Goal: Task Accomplishment & Management: Complete application form

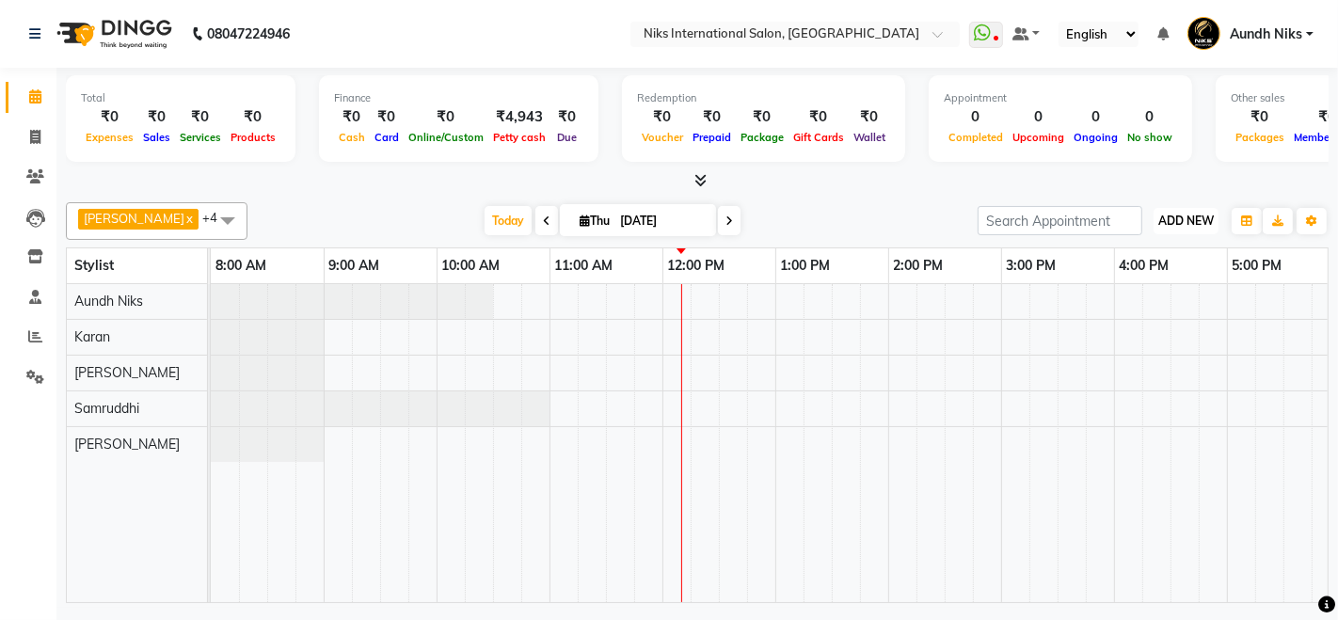
click at [1193, 216] on span "ADD NEW" at bounding box center [1186, 221] width 56 height 14
click at [1139, 310] on link "Add Expense" at bounding box center [1143, 305] width 149 height 24
select select "716"
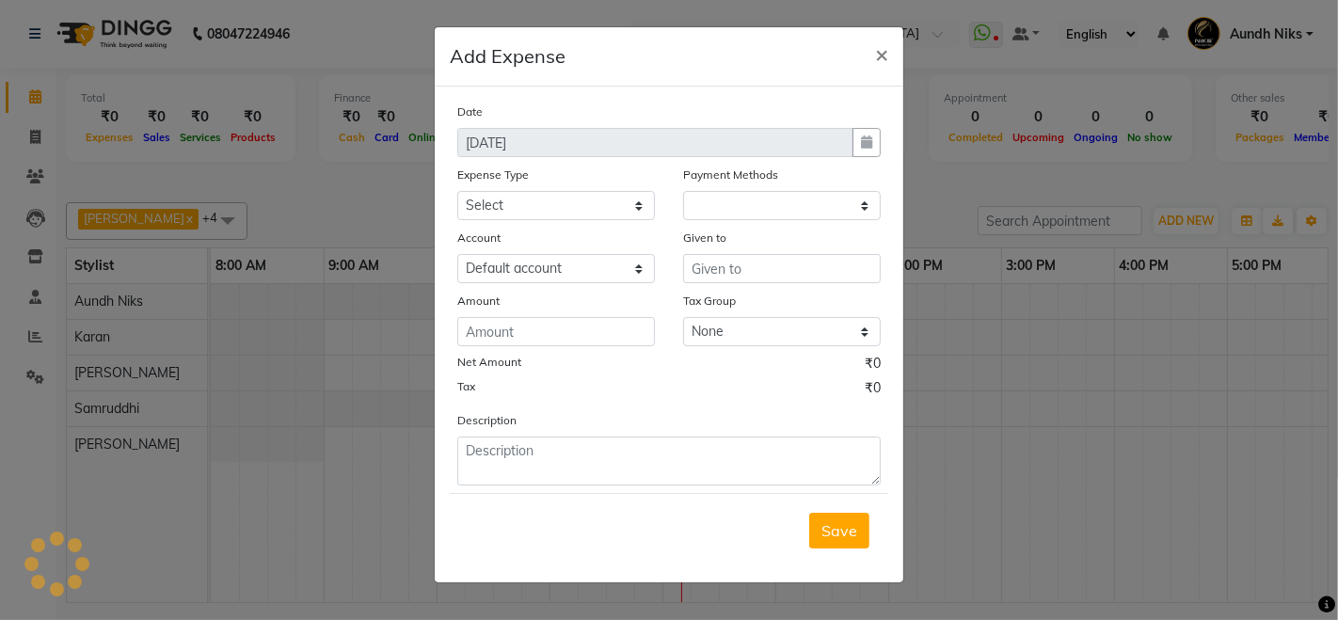
select select "1"
select select "2290"
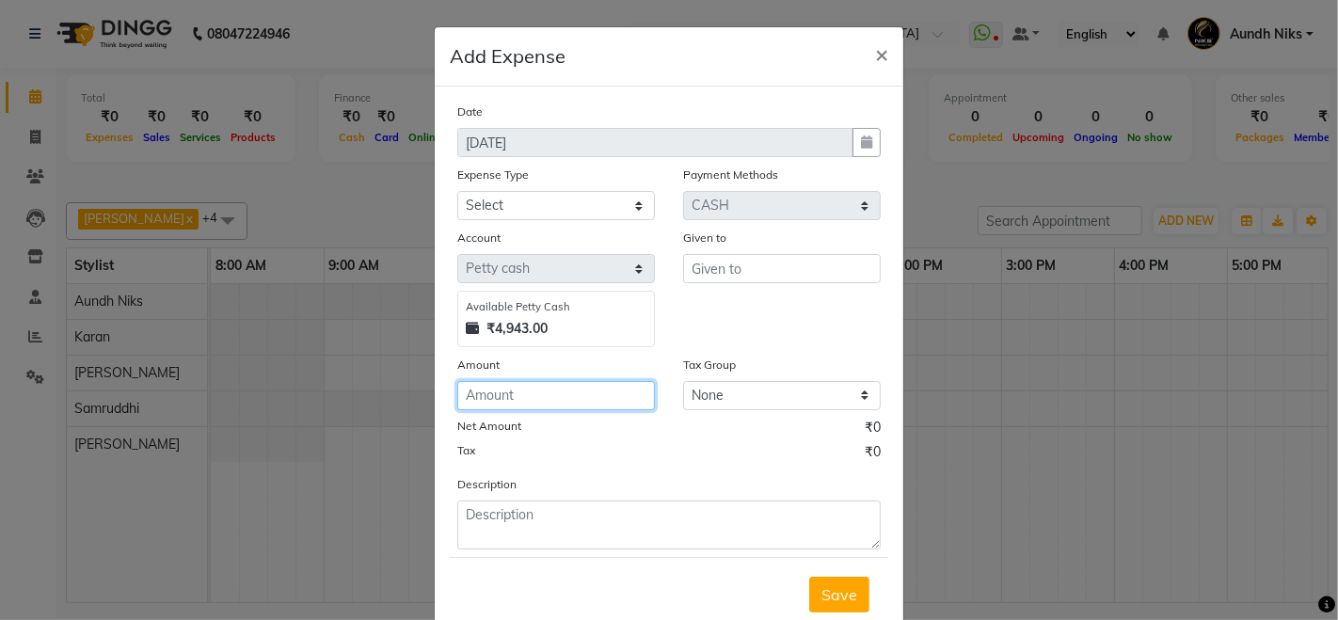
click at [591, 406] on input "number" at bounding box center [556, 395] width 198 height 29
type input "150"
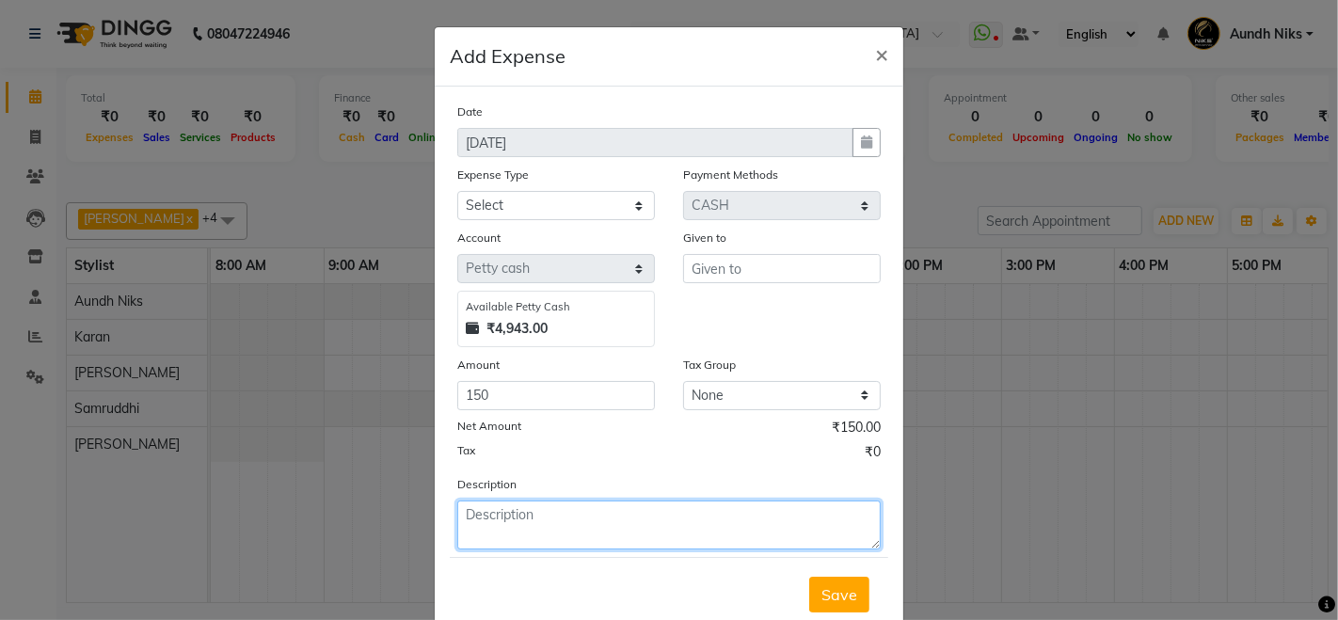
click at [550, 502] on textarea at bounding box center [668, 525] width 423 height 49
type textarea "coffe,tea,milk"
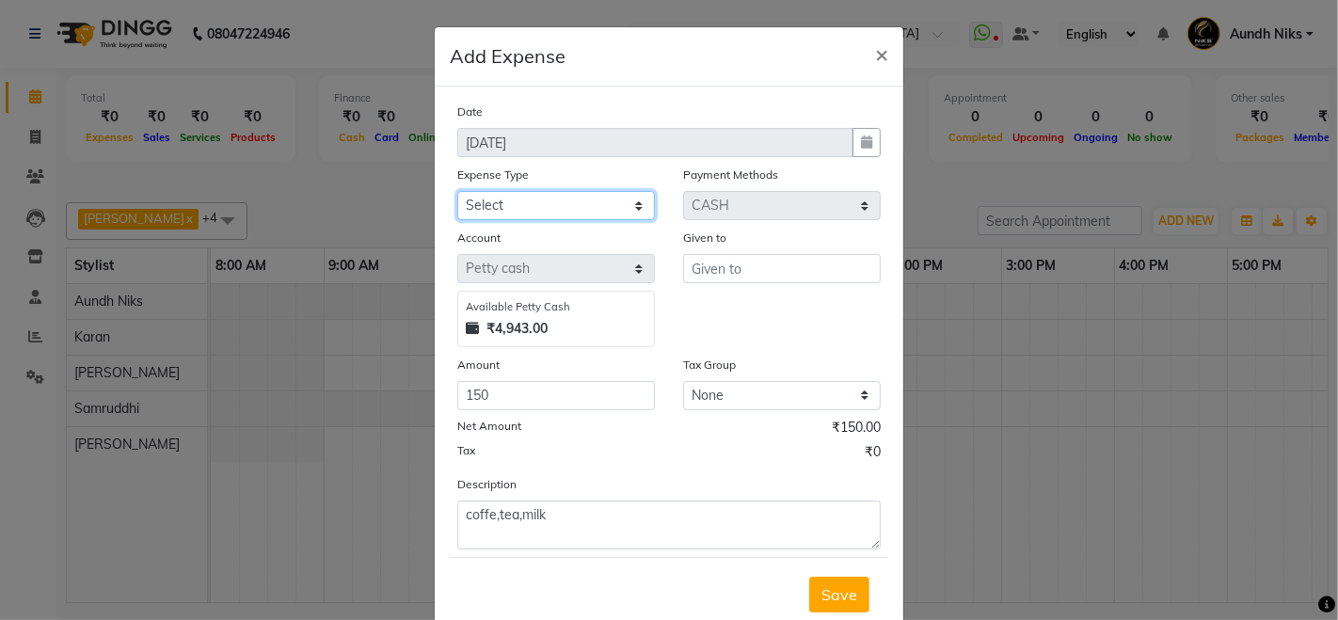
click at [635, 198] on select "Select Cash transfer to hub Client Snacks Donation Equipment Maintenance Miscel…" at bounding box center [556, 205] width 198 height 29
select select "954"
click at [457, 191] on select "Select Cash transfer to hub Client Snacks Donation Equipment Maintenance Miscel…" at bounding box center [556, 205] width 198 height 29
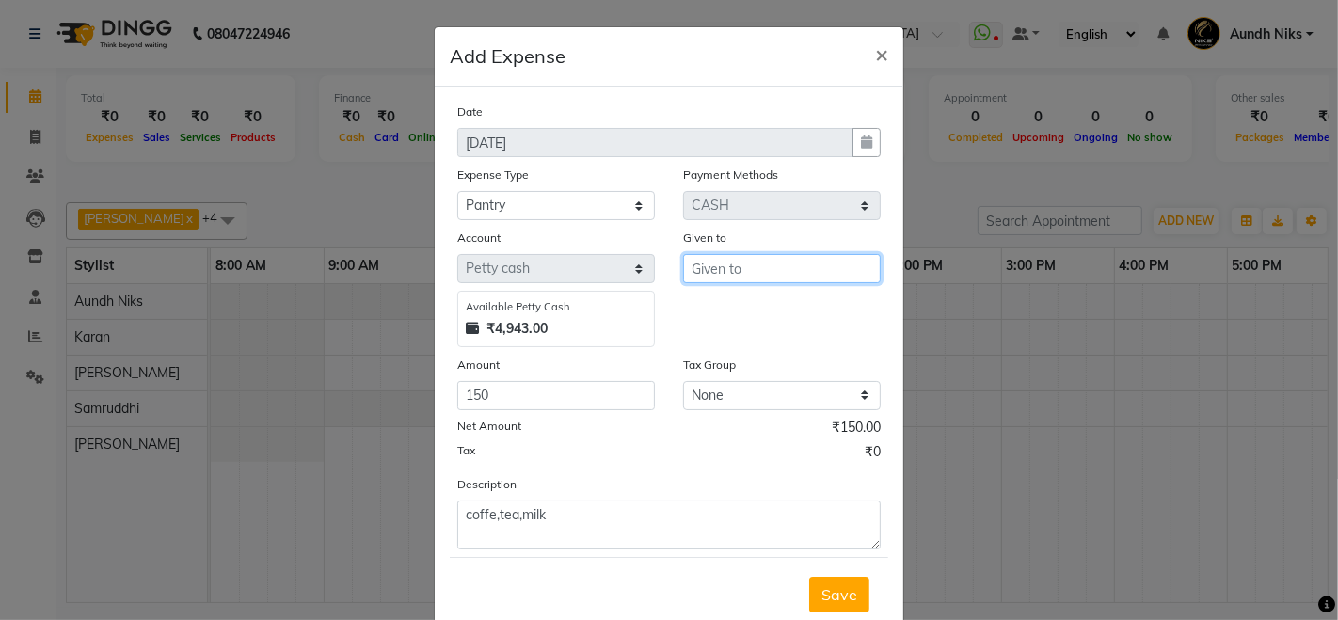
click at [795, 280] on input "text" at bounding box center [782, 268] width 198 height 29
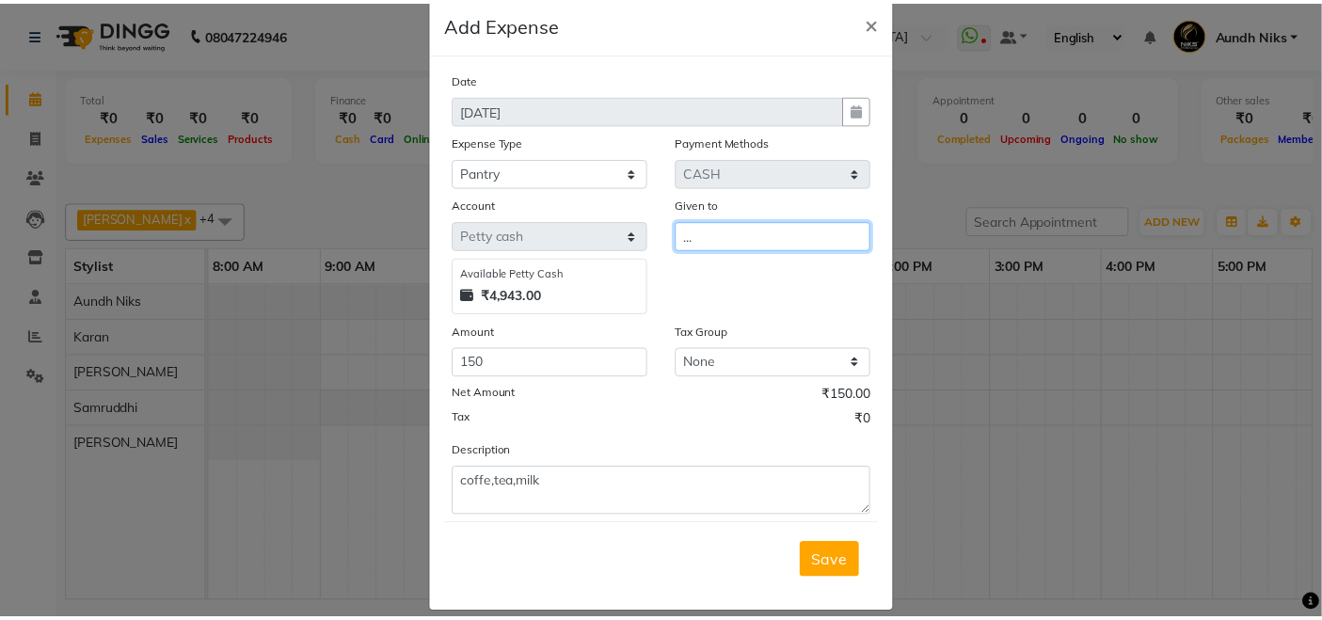
scroll to position [51, 0]
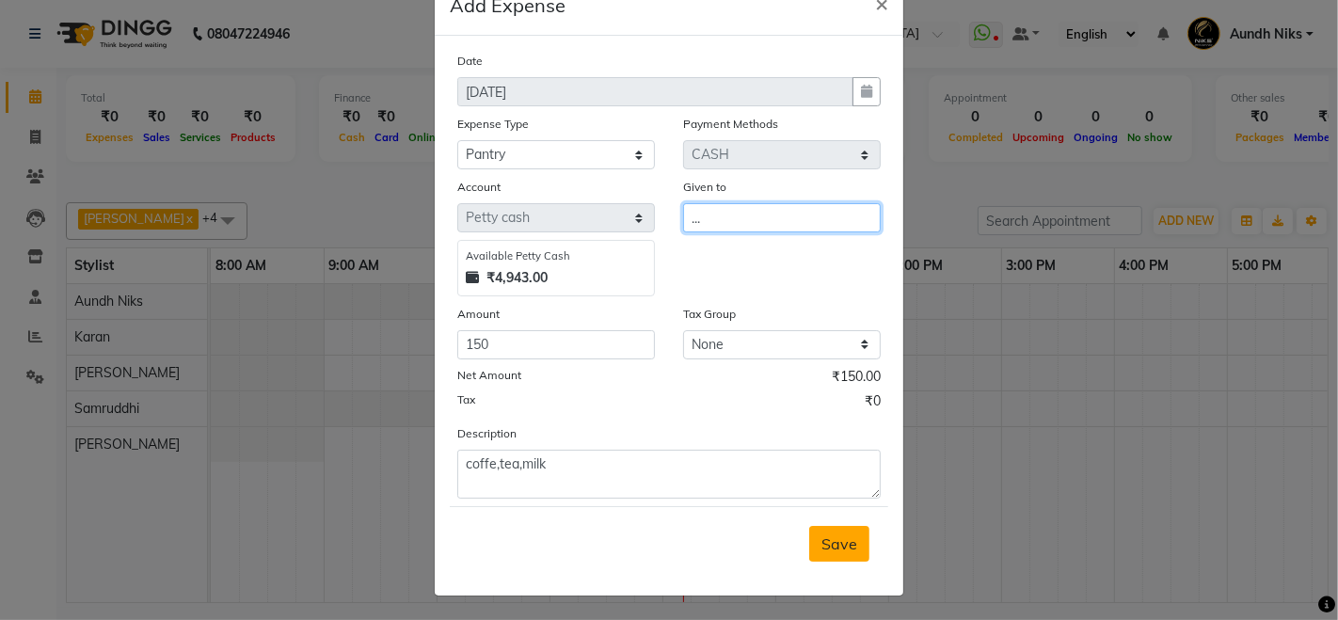
type input "..."
click at [827, 547] on span "Save" at bounding box center [839, 543] width 36 height 19
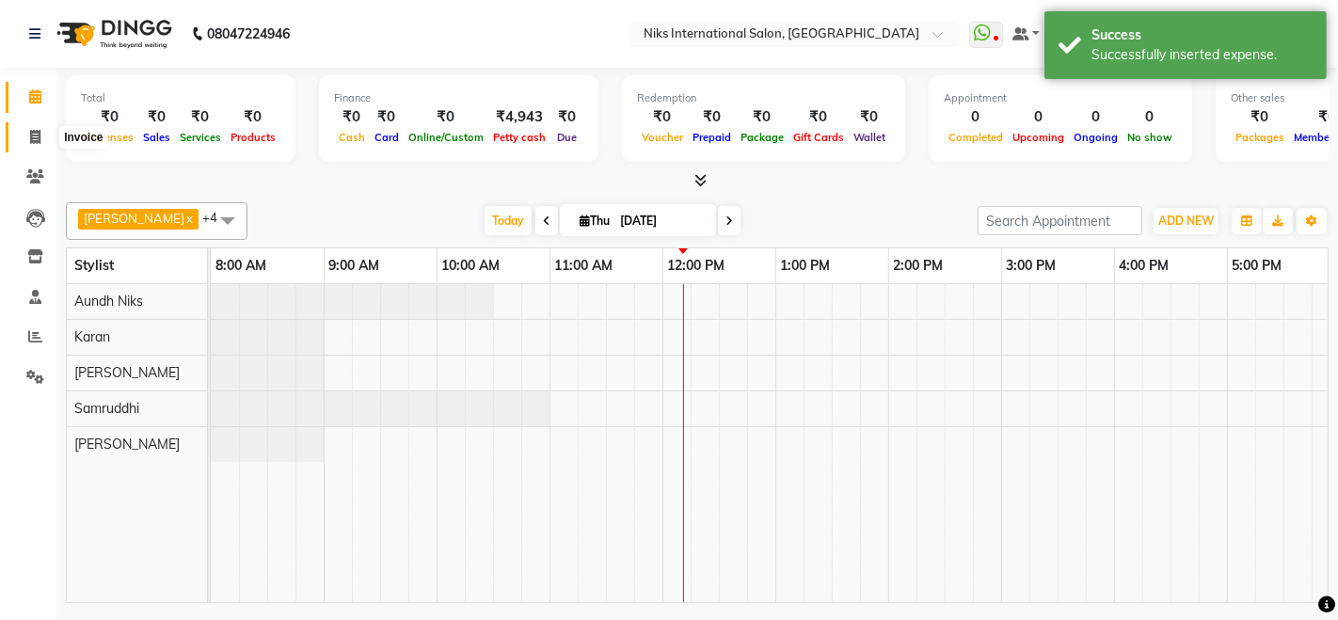
click at [40, 133] on icon at bounding box center [35, 137] width 10 height 14
select select "service"
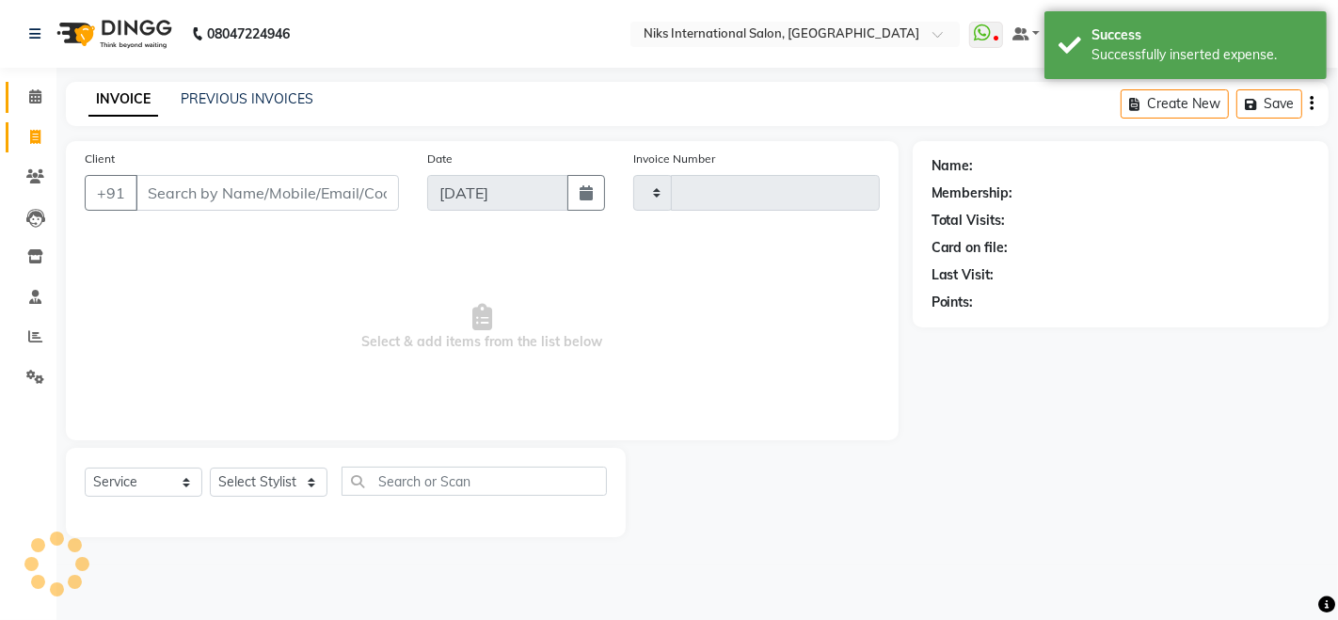
type input "1977"
select select "6"
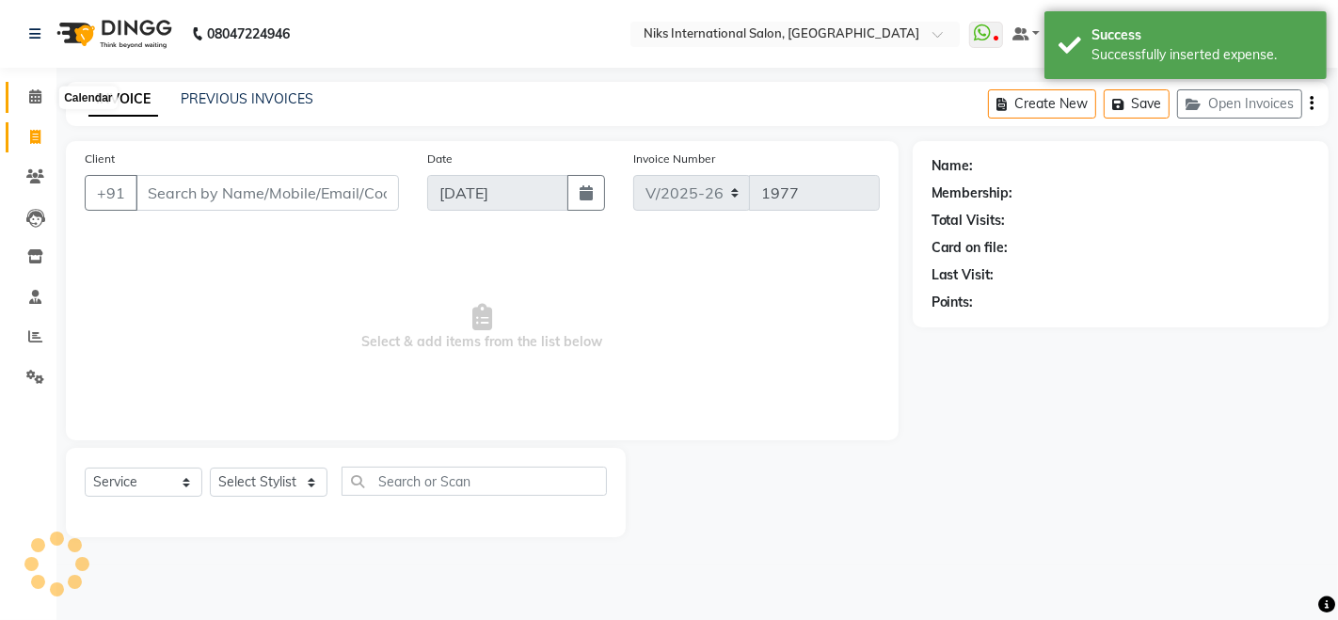
click at [35, 100] on icon at bounding box center [35, 96] width 12 height 14
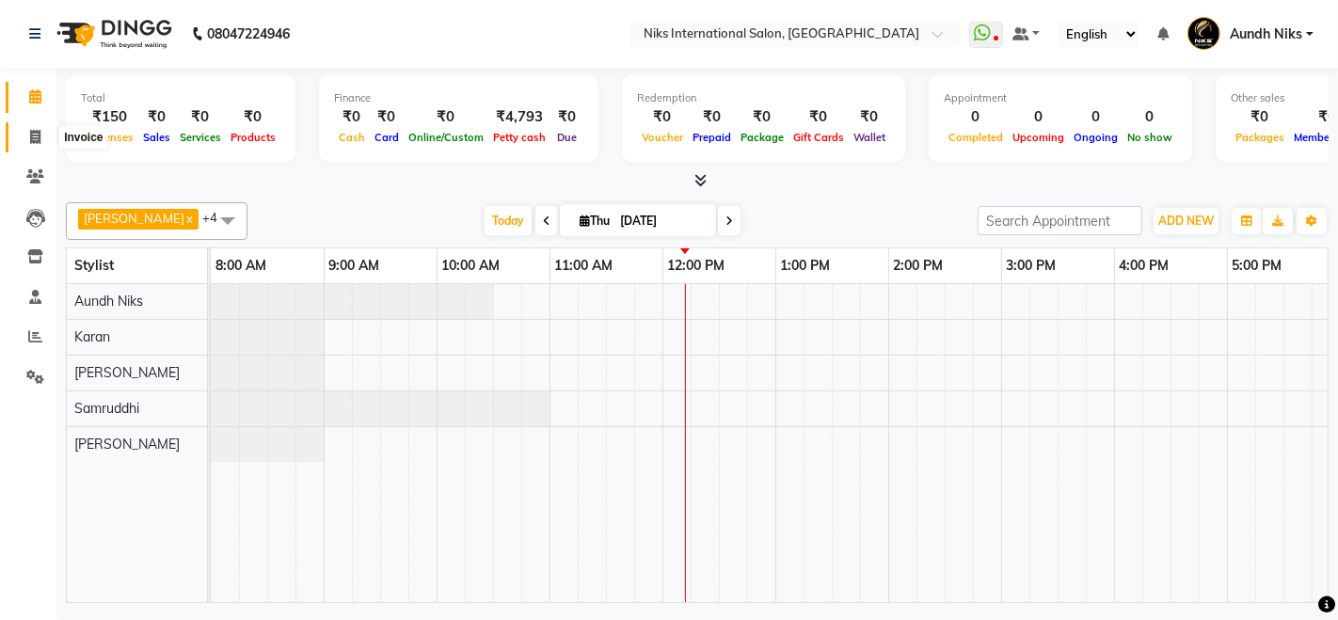
click at [30, 132] on icon at bounding box center [35, 137] width 10 height 14
select select "service"
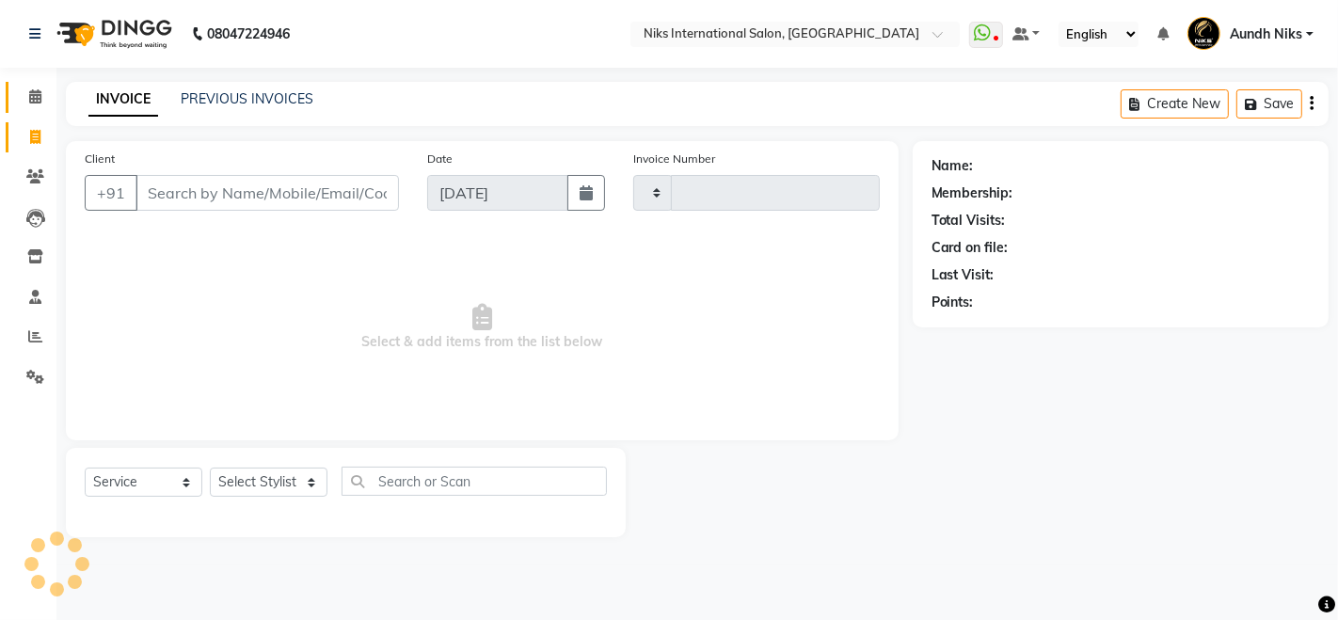
type input "1977"
select select "6"
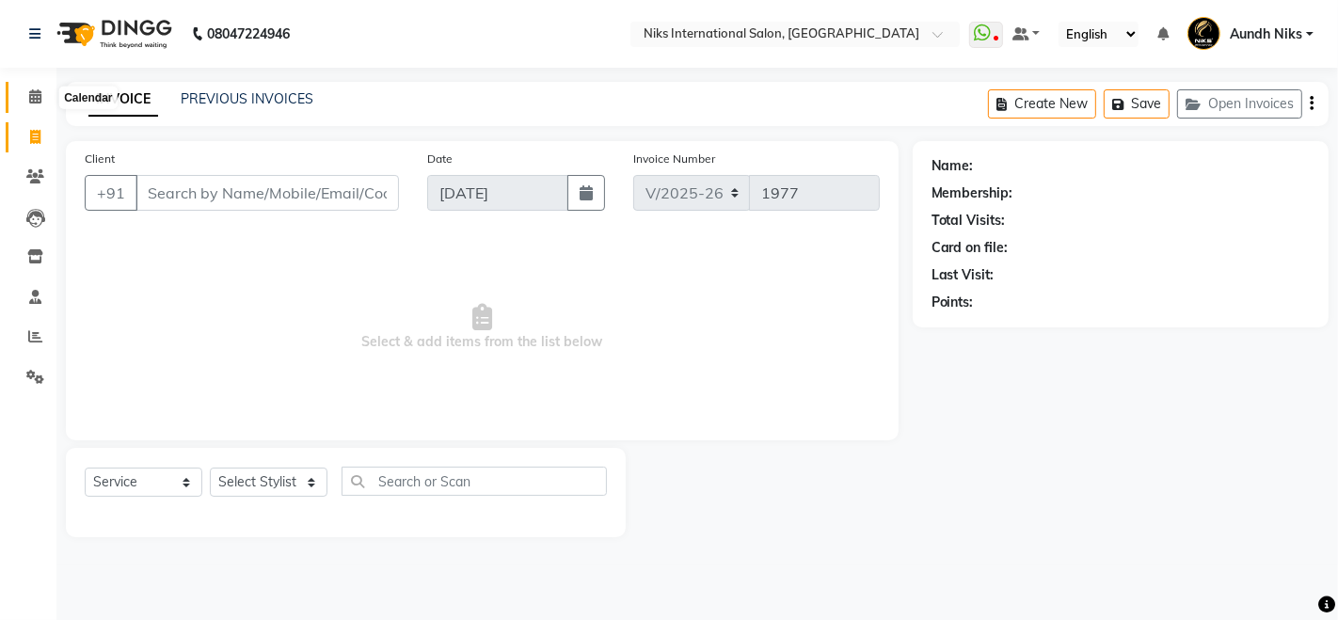
click at [35, 93] on icon at bounding box center [35, 96] width 12 height 14
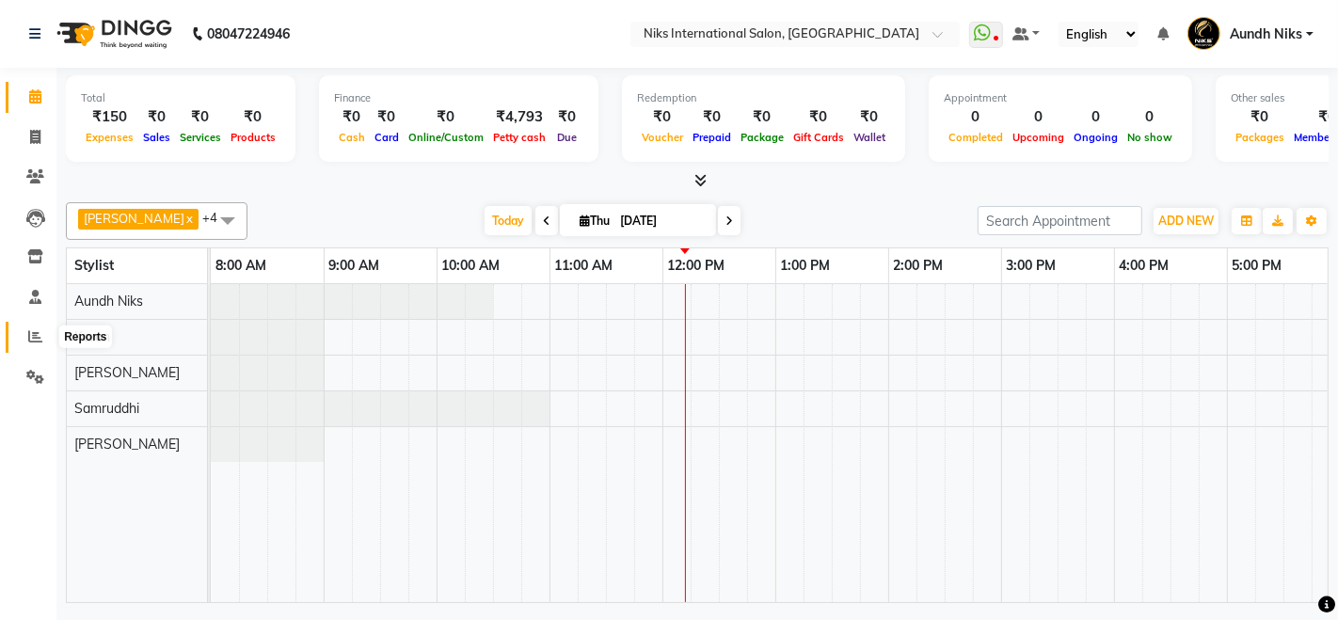
click at [31, 331] on icon at bounding box center [35, 336] width 14 height 14
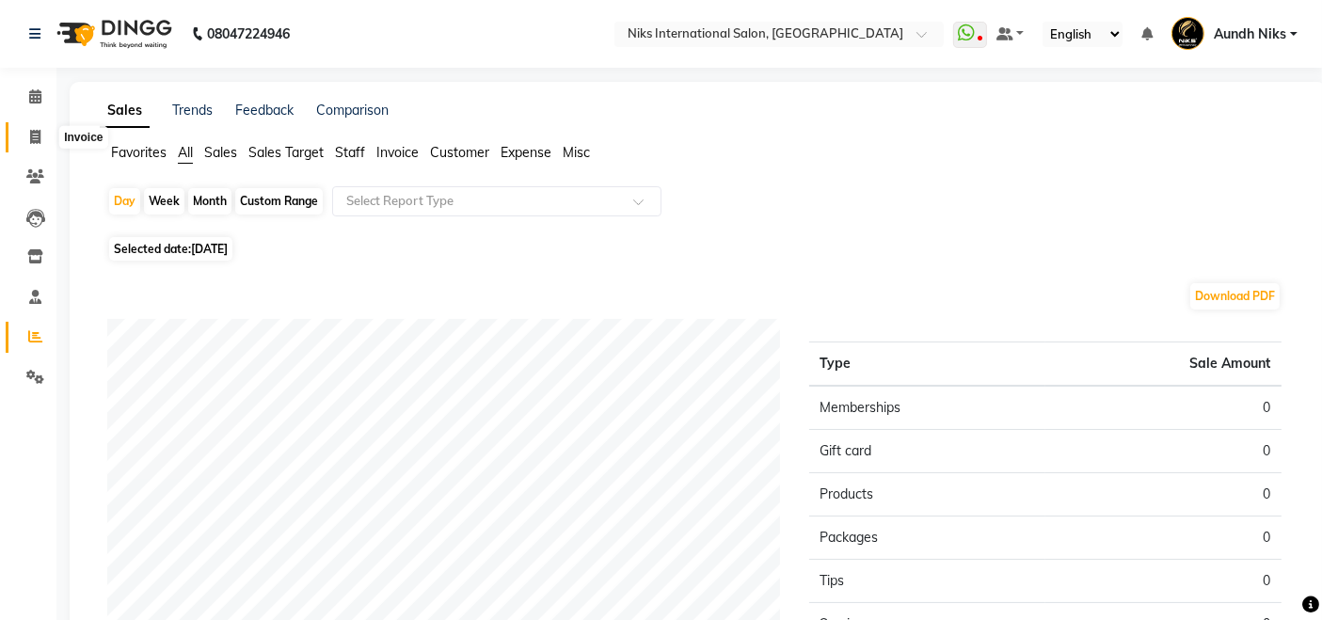
click at [38, 134] on icon at bounding box center [35, 137] width 10 height 14
select select "service"
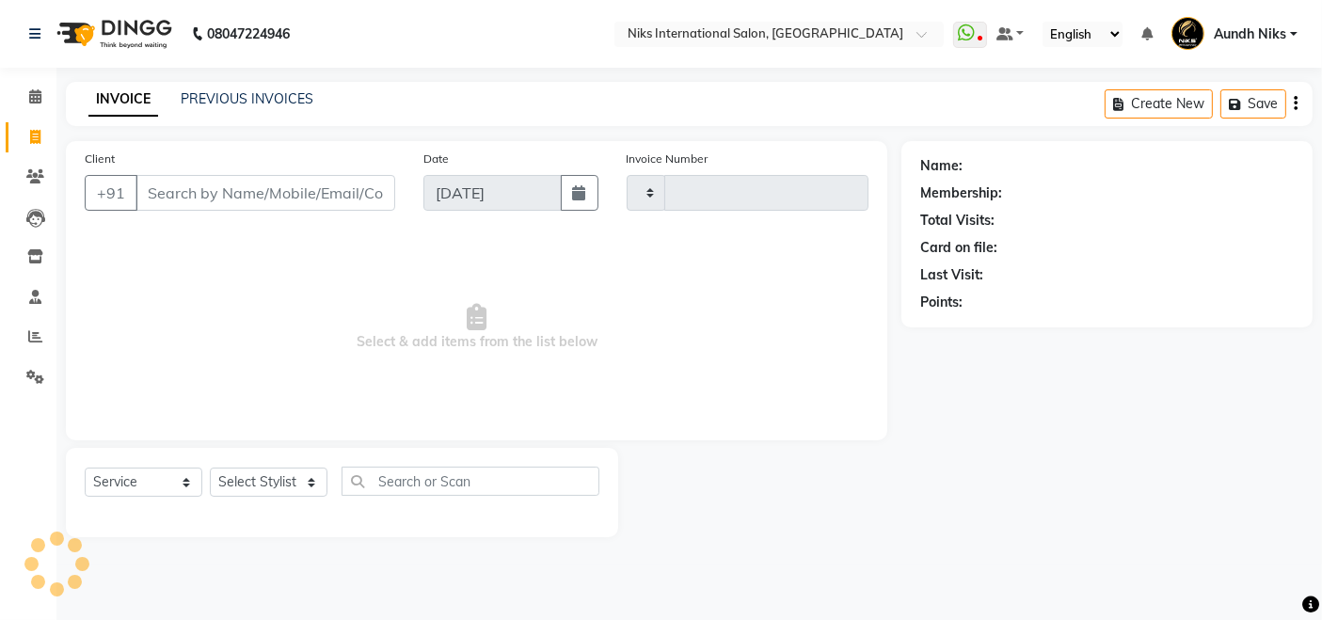
type input "1977"
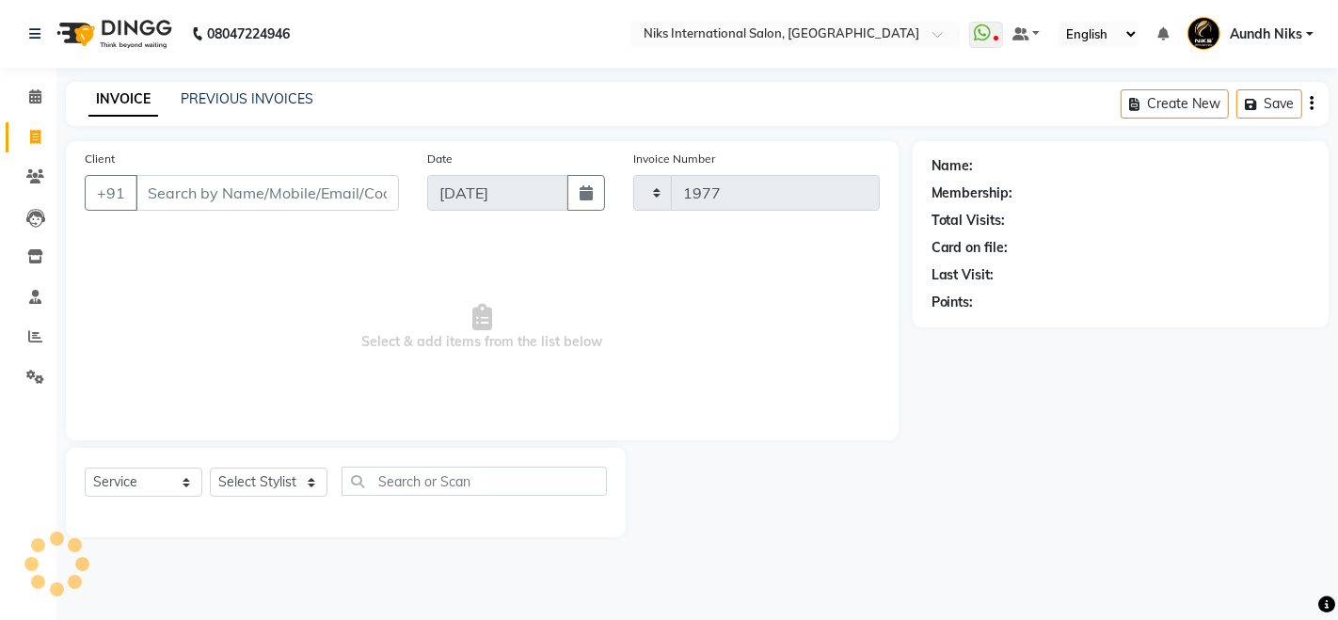
select select "6"
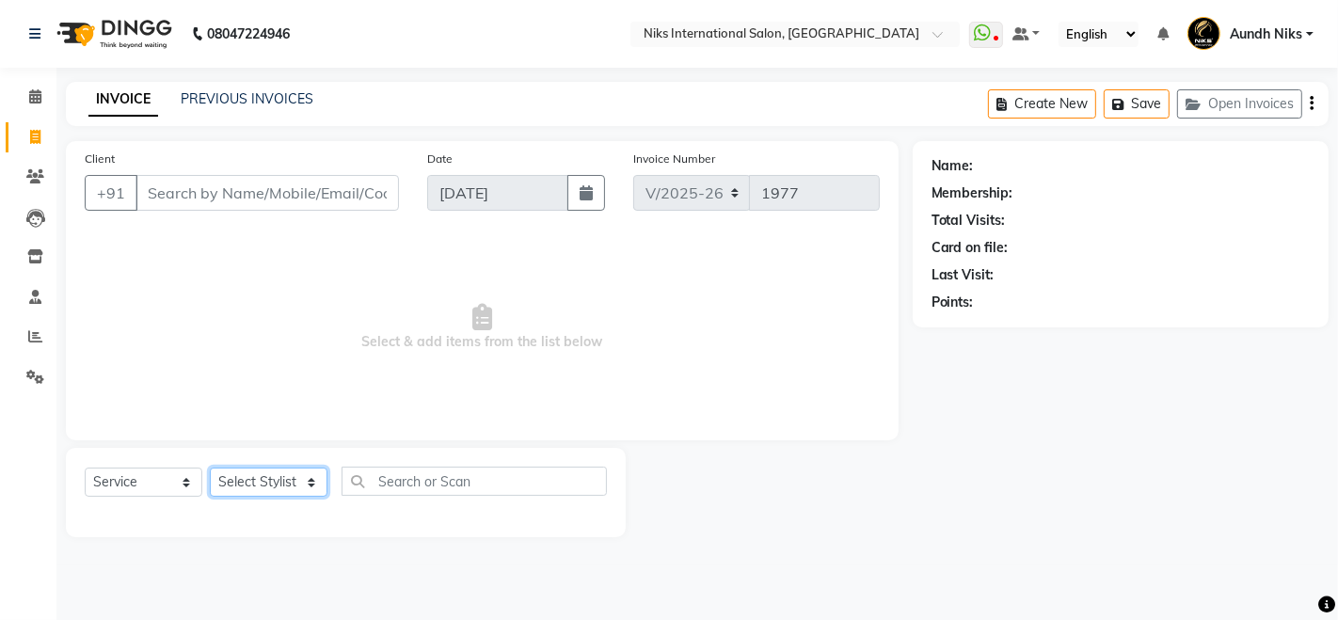
click at [311, 482] on select "Select Stylist Amruta Aundh Niks Ishika Jayesh Jiya Karan Komal Mahhi Rajesh Sa…" at bounding box center [269, 482] width 118 height 29
select select "20840"
click at [210, 468] on select "Select Stylist Amruta Aundh Niks Ishika Jayesh Jiya Karan Komal Mahhi Rajesh Sa…" at bounding box center [269, 482] width 118 height 29
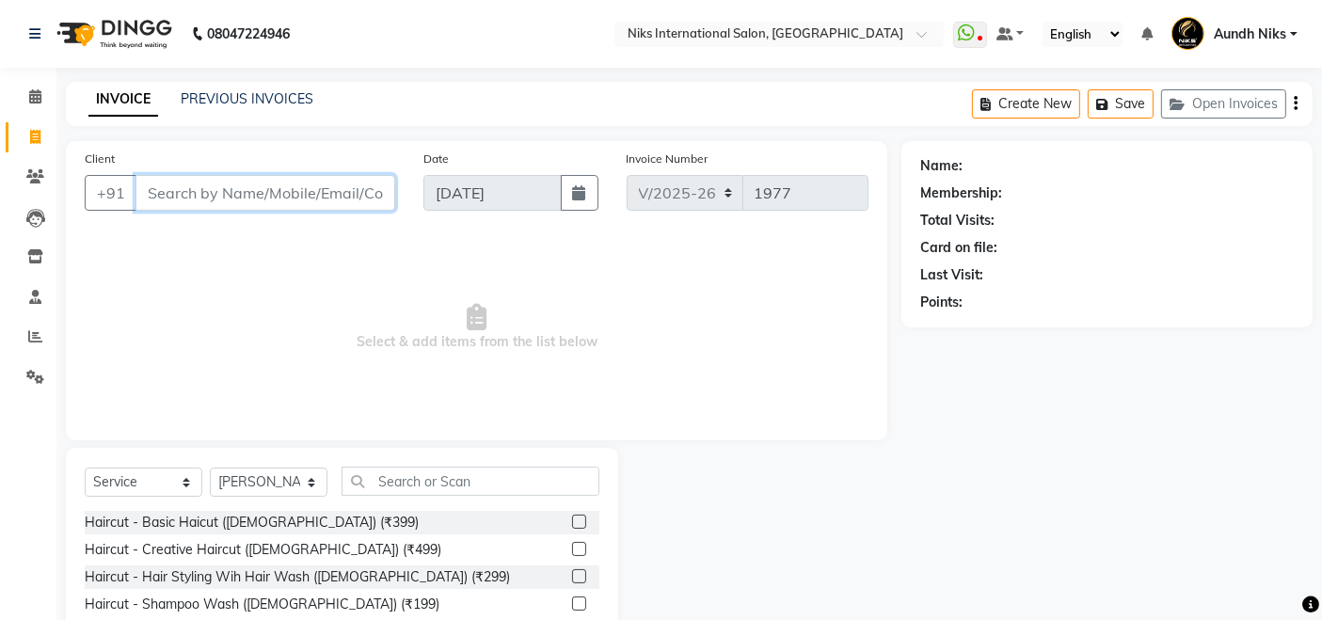
click at [288, 189] on input "Client" at bounding box center [265, 193] width 260 height 36
type input "9021044894"
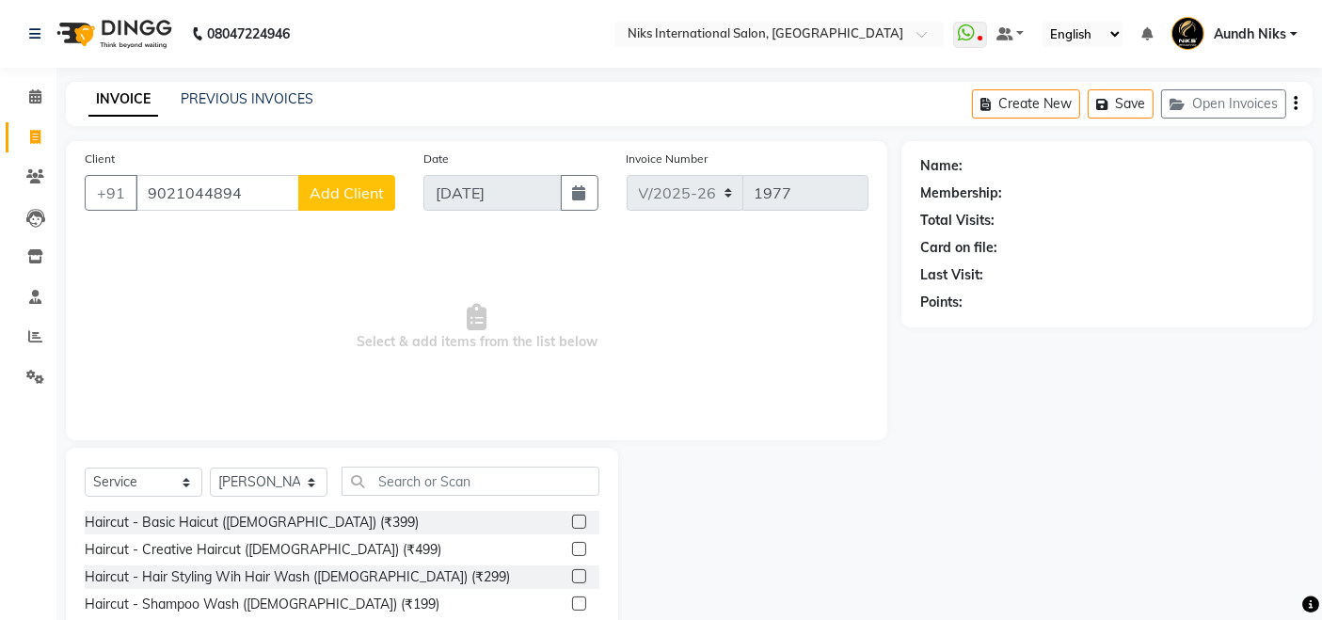
click at [326, 199] on span "Add Client" at bounding box center [347, 192] width 74 height 19
select select "22"
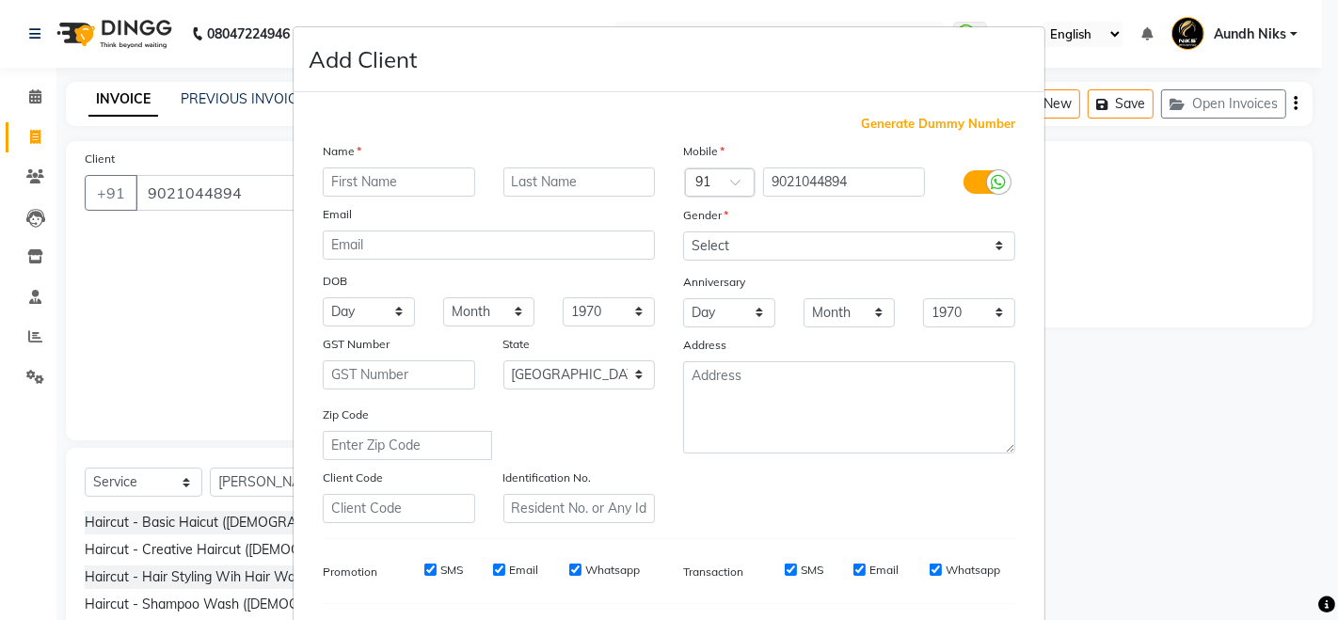
click at [387, 190] on input "text" at bounding box center [399, 181] width 152 height 29
type input "veeha"
click at [568, 181] on input "text" at bounding box center [579, 181] width 152 height 29
type input "bora"
click at [992, 247] on select "Select Male Female Other Prefer Not To Say" at bounding box center [849, 245] width 332 height 29
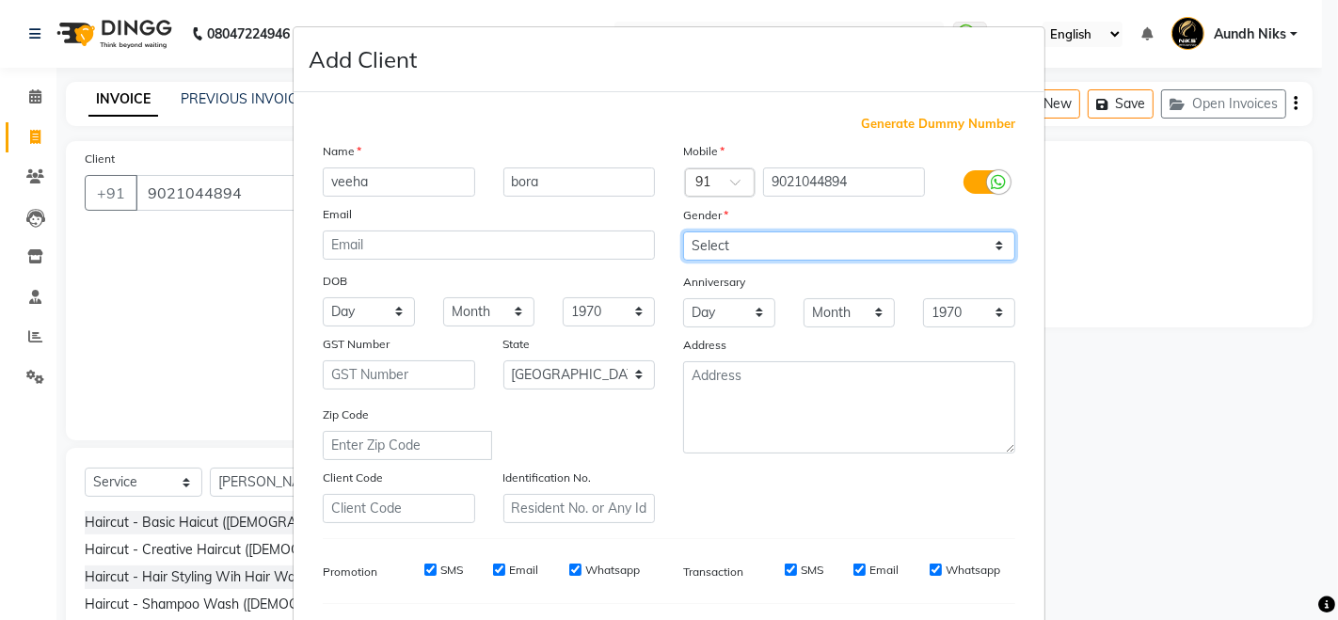
select select "female"
click at [683, 231] on select "Select Male Female Other Prefer Not To Say" at bounding box center [849, 245] width 332 height 29
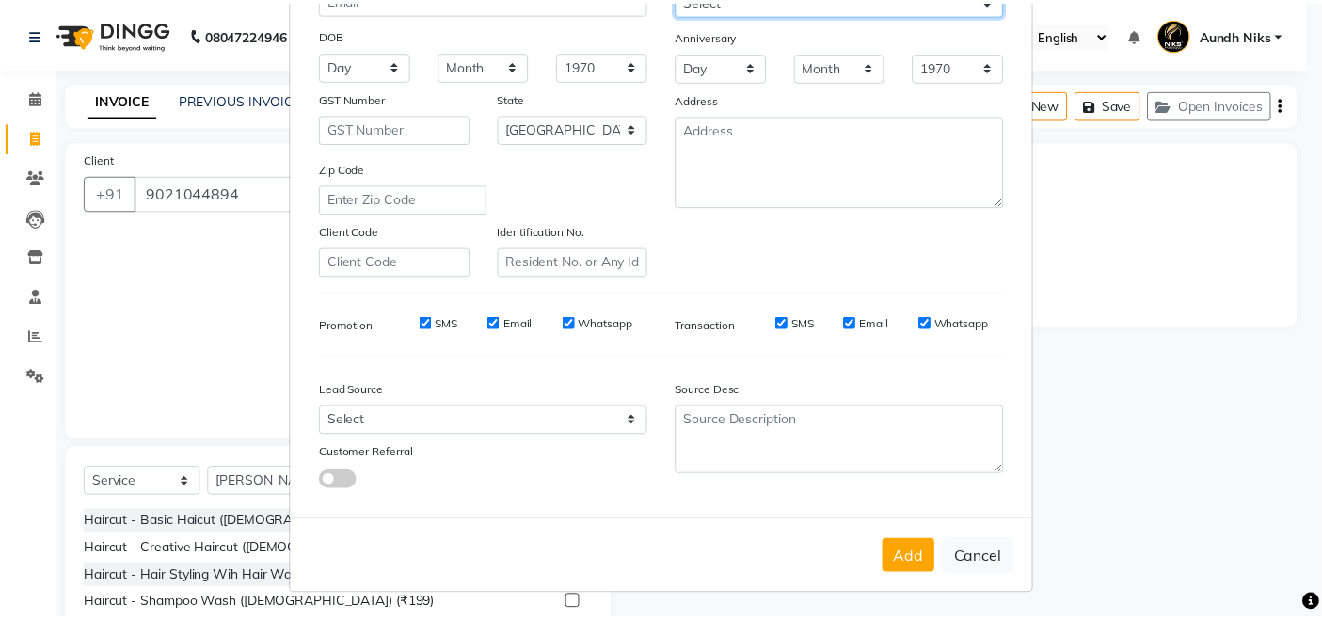
scroll to position [247, 0]
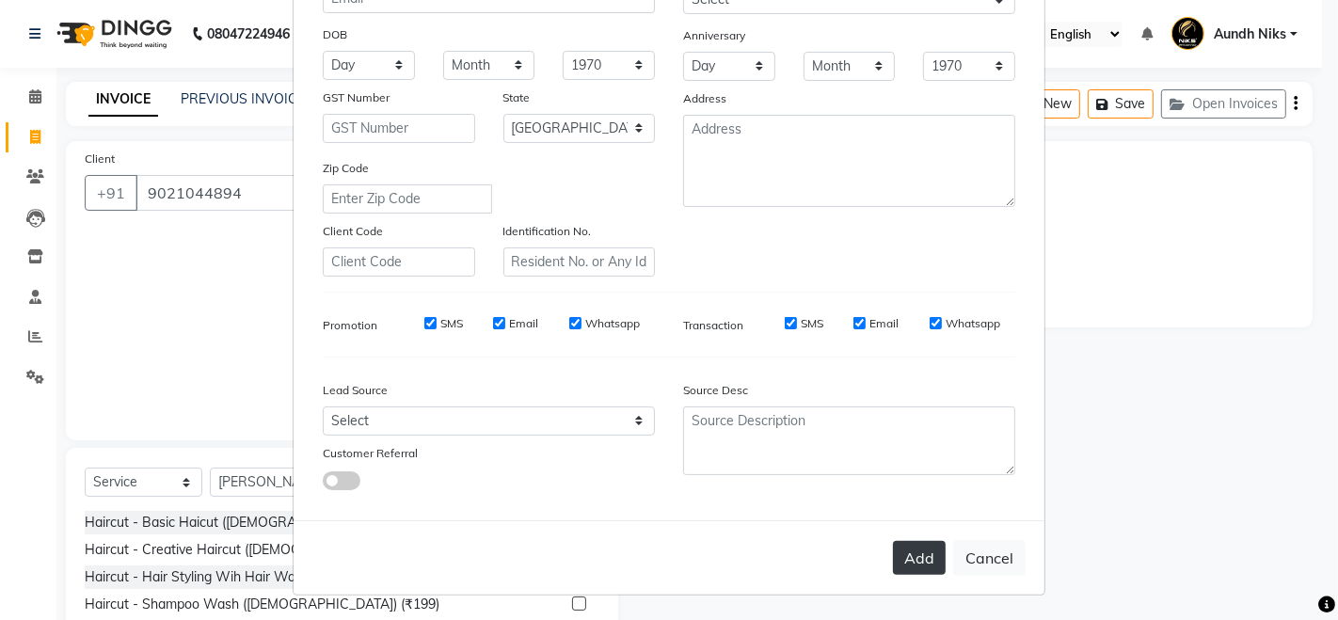
click at [913, 563] on button "Add" at bounding box center [919, 558] width 53 height 34
type input "90******94"
select select
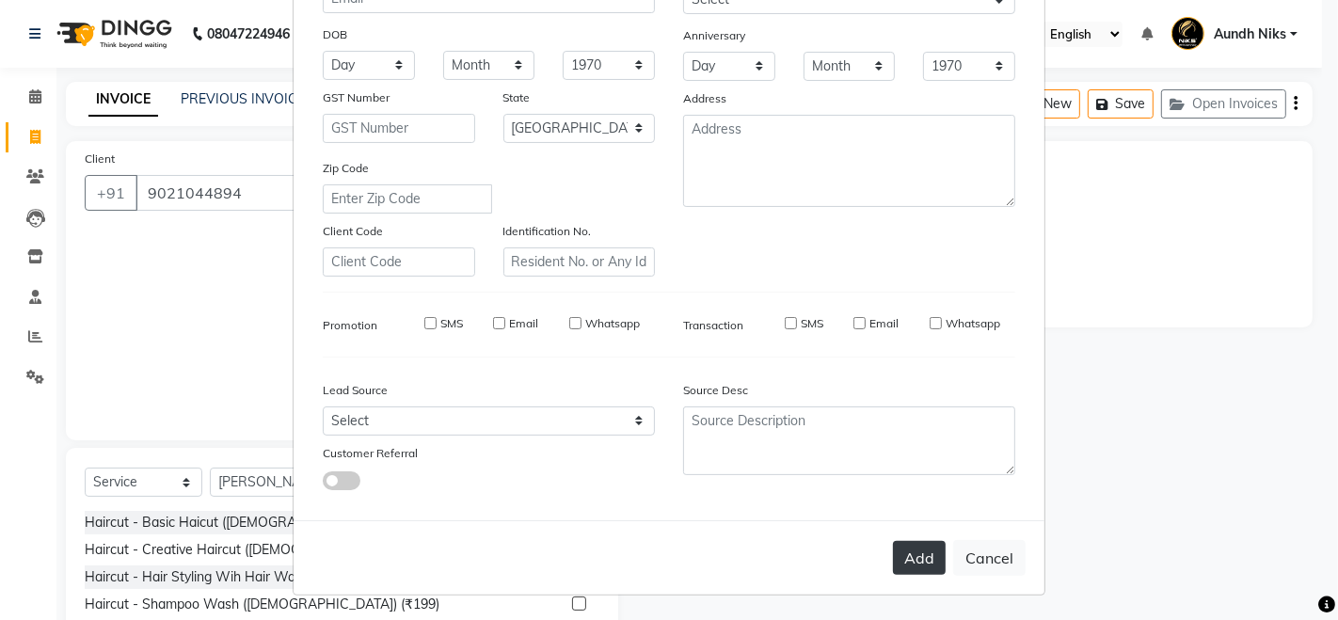
select select "null"
select select
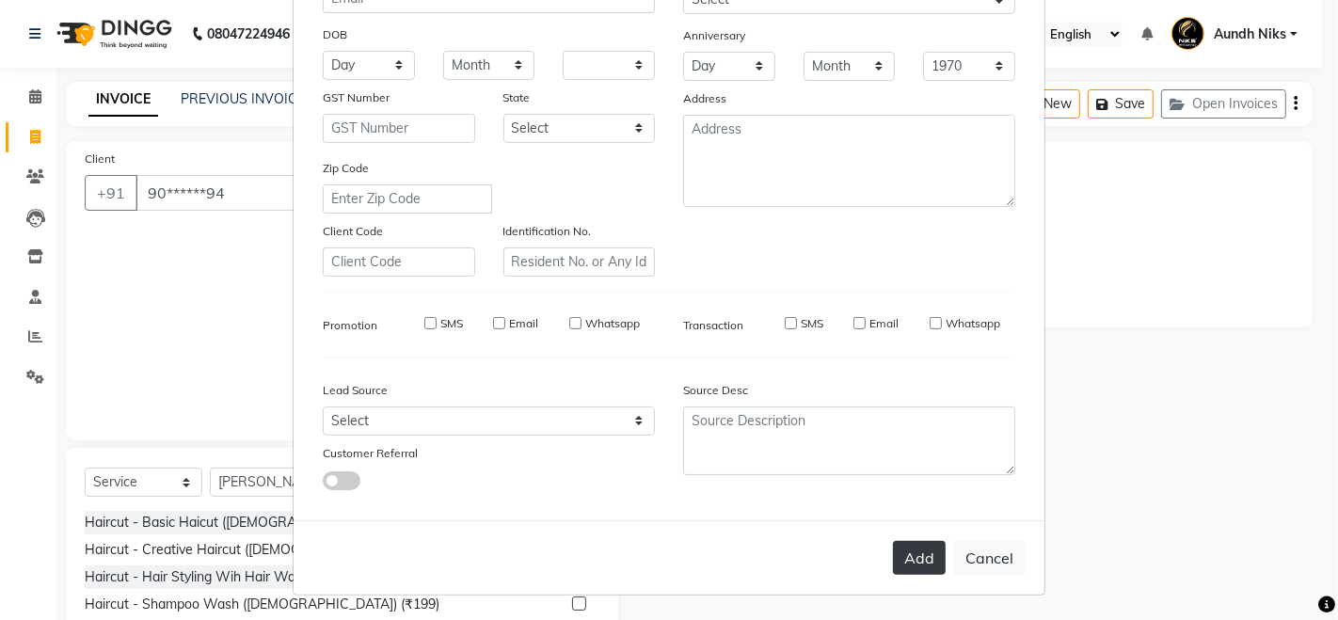
checkbox input "false"
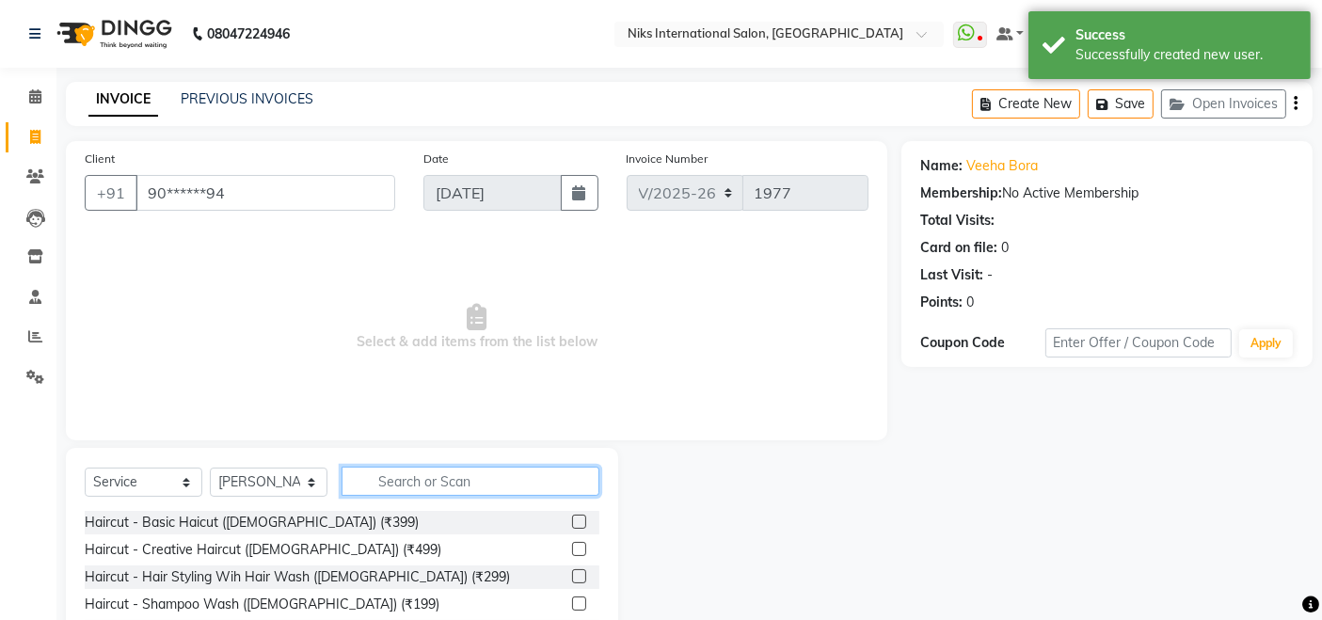
click at [430, 480] on input "text" at bounding box center [471, 481] width 258 height 29
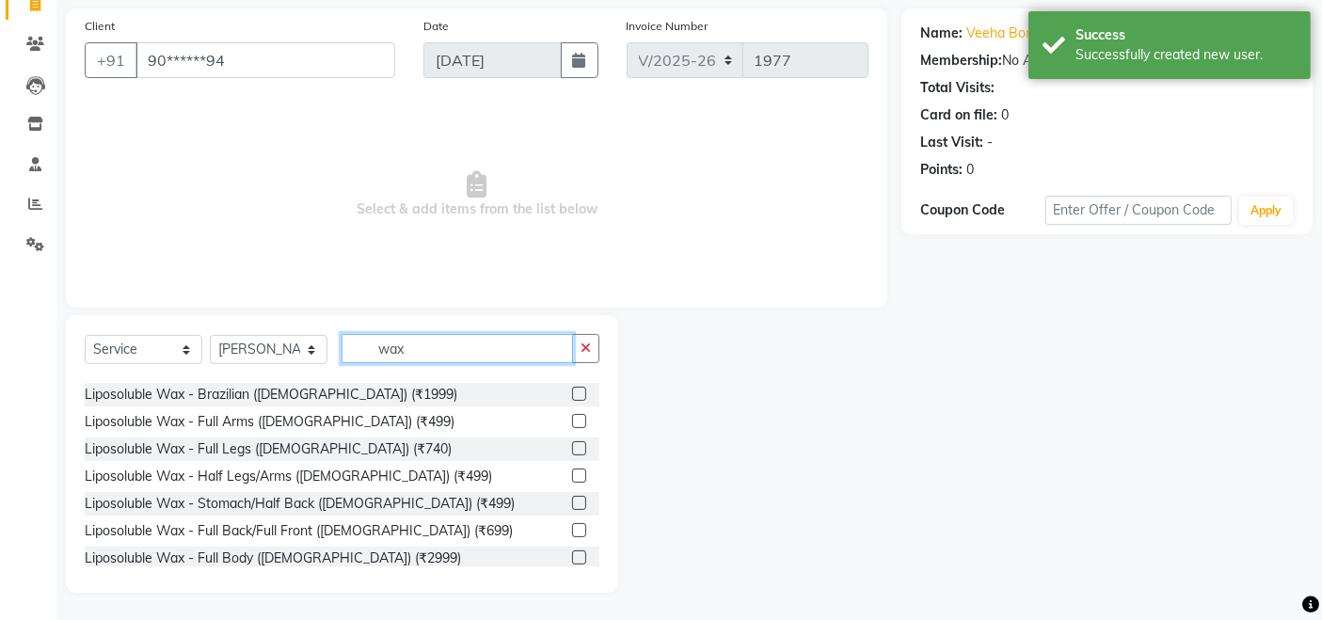
scroll to position [193, 0]
type input "wax"
click at [572, 576] on label at bounding box center [579, 583] width 14 height 14
click at [572, 578] on input "checkbox" at bounding box center [578, 584] width 12 height 12
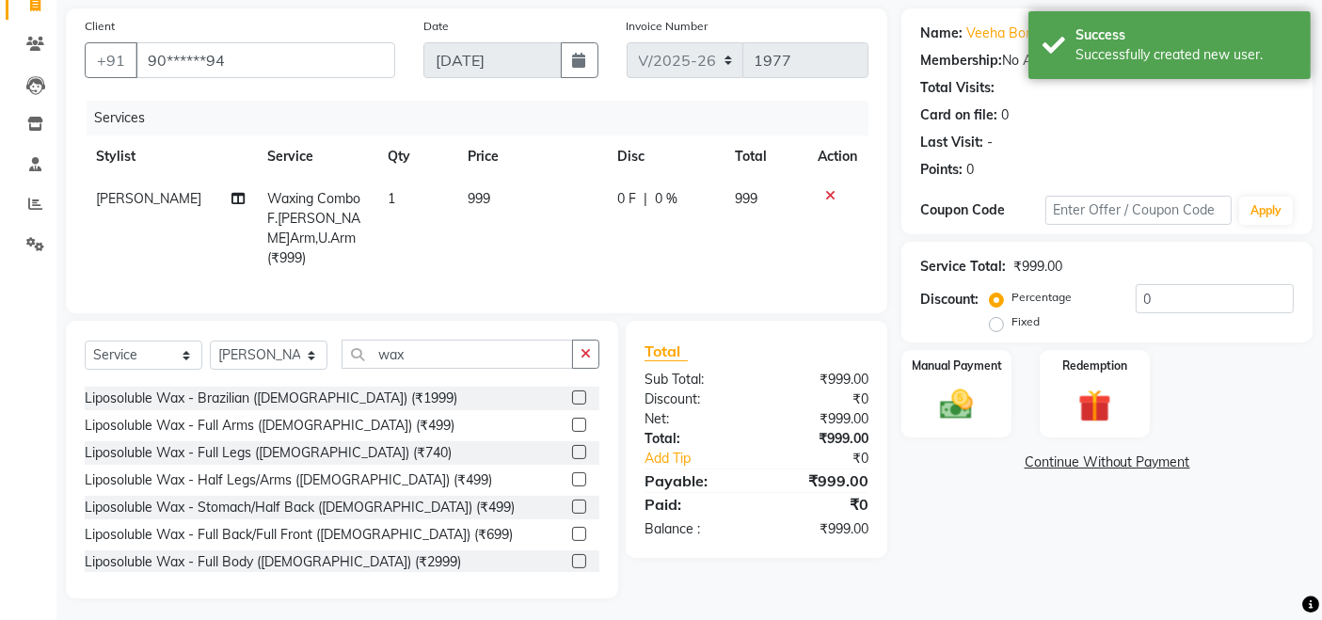
checkbox input "false"
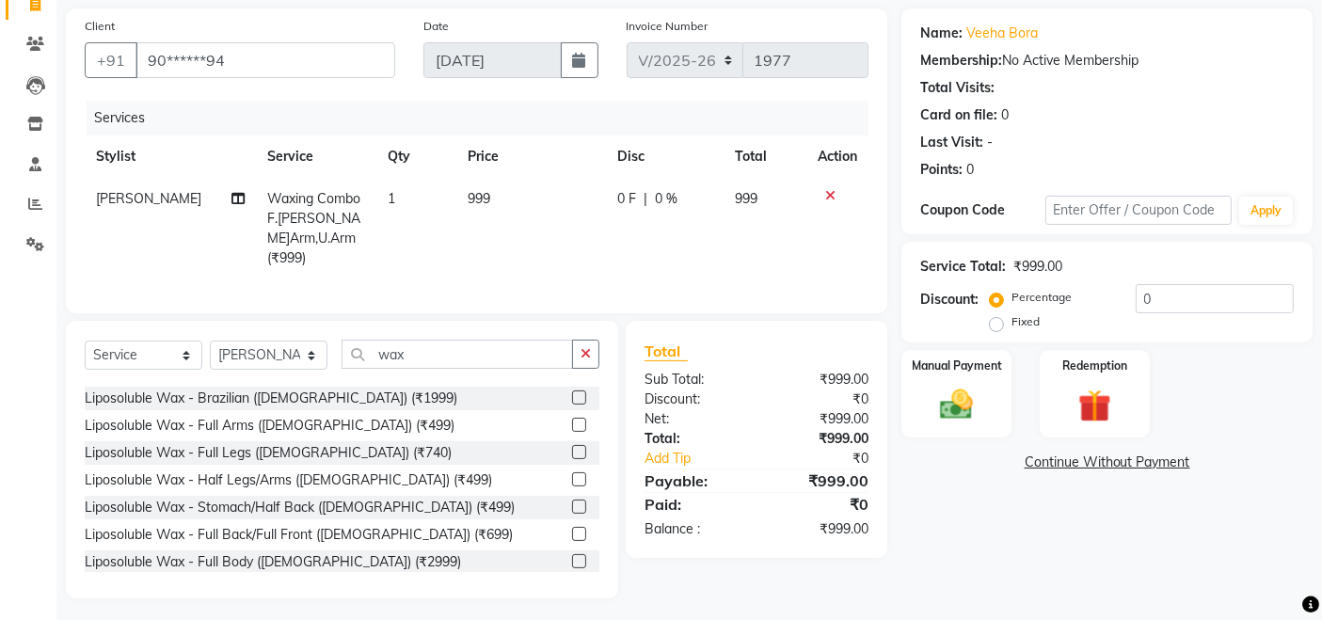
click at [517, 195] on td "999" at bounding box center [531, 229] width 150 height 102
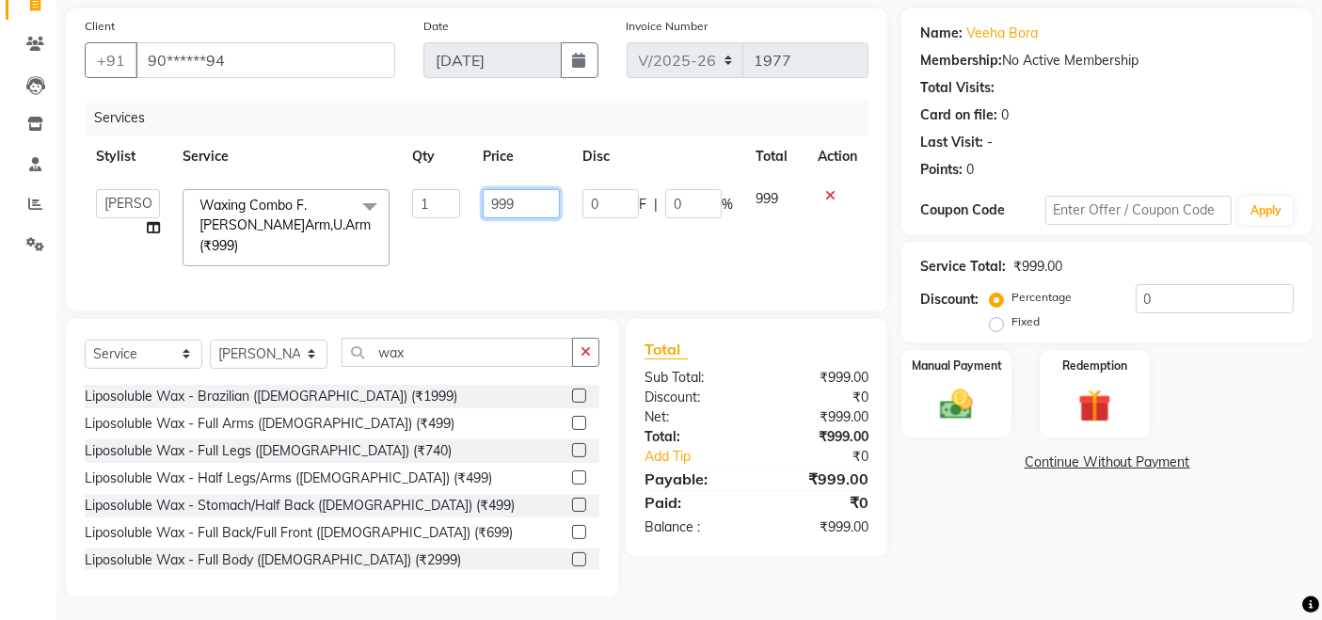
click at [532, 195] on input "999" at bounding box center [521, 203] width 77 height 29
type input "9"
type input "1000"
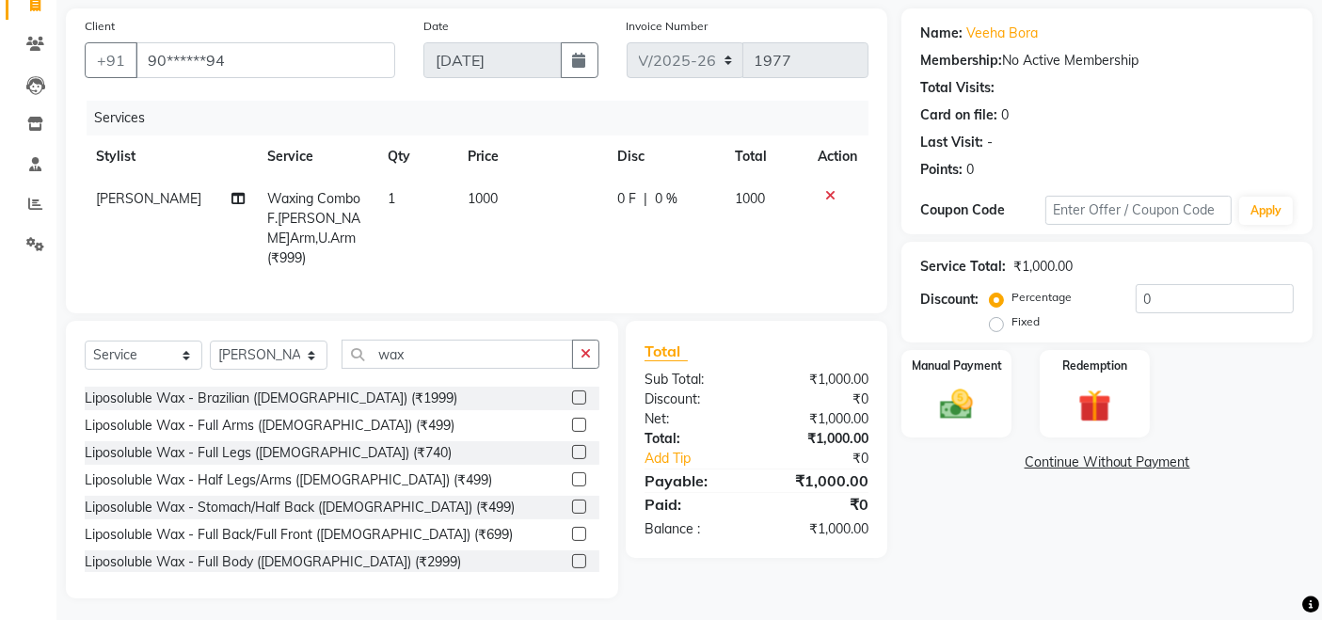
click at [508, 256] on td "1000" at bounding box center [531, 229] width 150 height 102
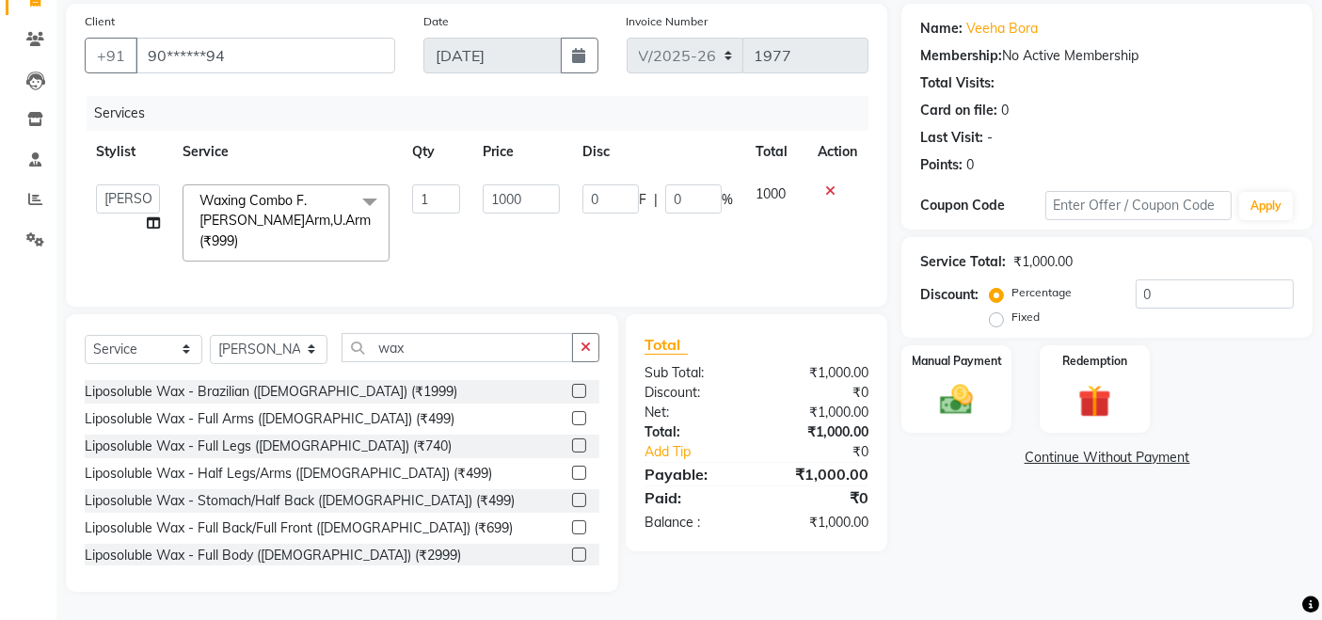
scroll to position [152, 0]
click at [957, 380] on img at bounding box center [957, 400] width 56 height 40
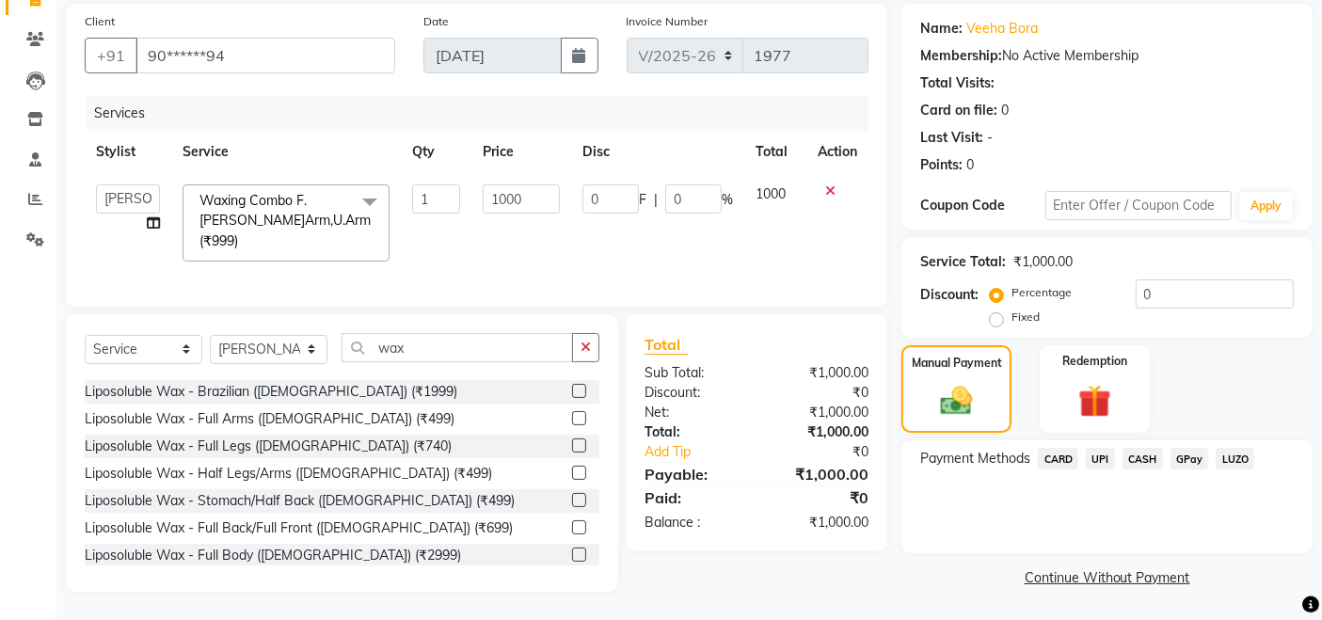
click at [1059, 448] on span "CARD" at bounding box center [1058, 459] width 40 height 22
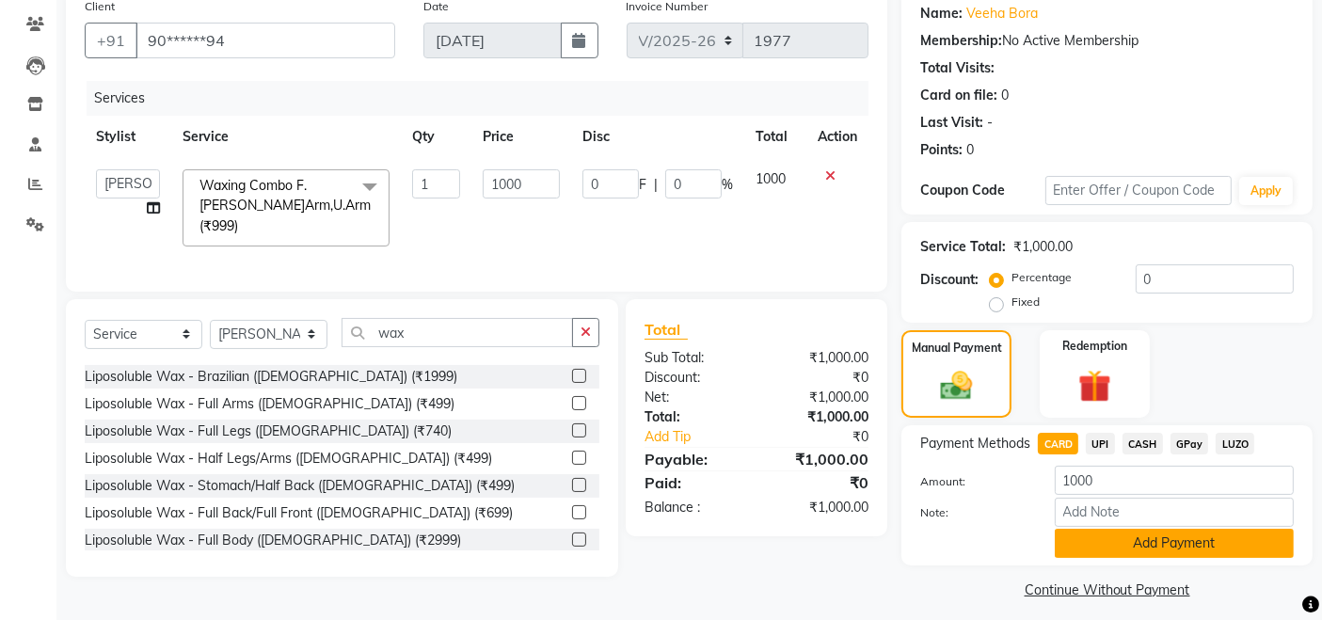
click at [1093, 538] on button "Add Payment" at bounding box center [1174, 543] width 239 height 29
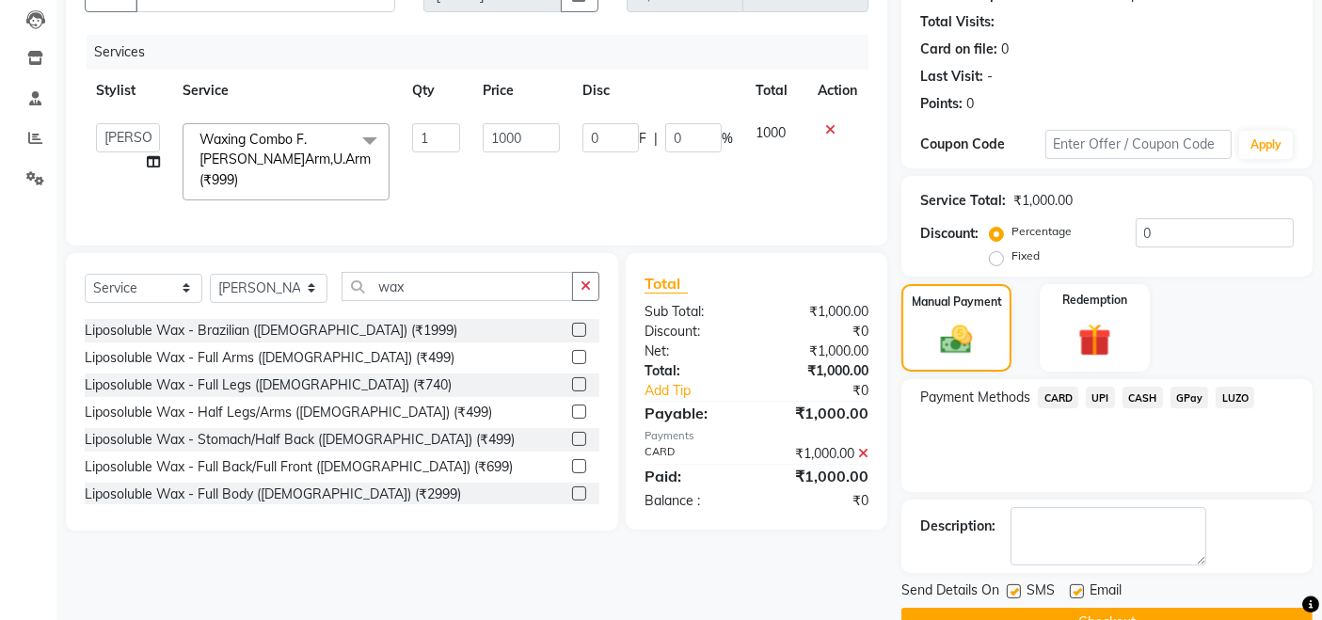
scroll to position [242, 0]
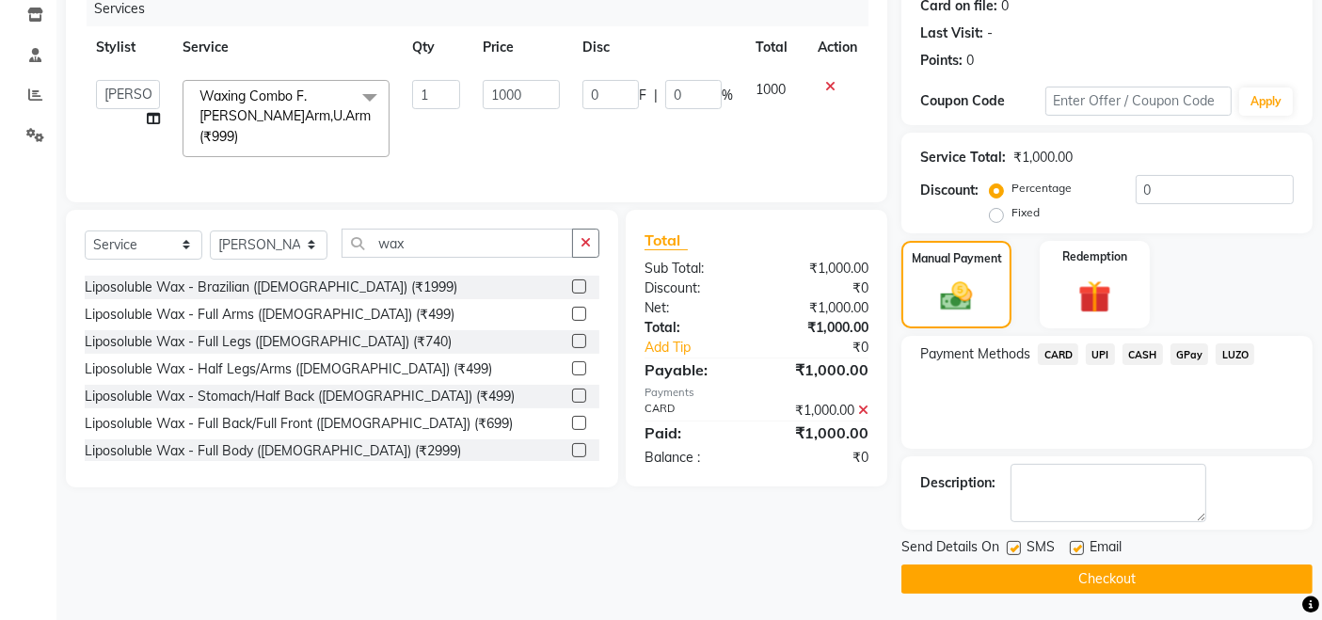
click at [925, 576] on button "Checkout" at bounding box center [1106, 579] width 411 height 29
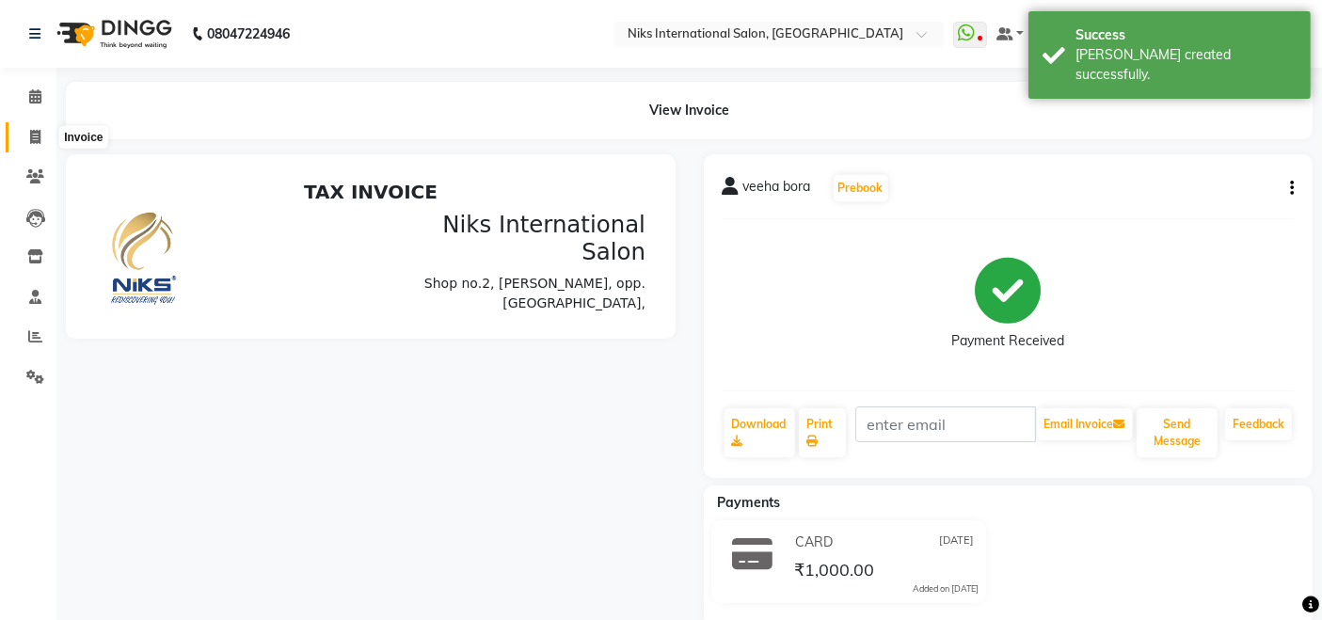
click at [37, 145] on span at bounding box center [35, 138] width 33 height 22
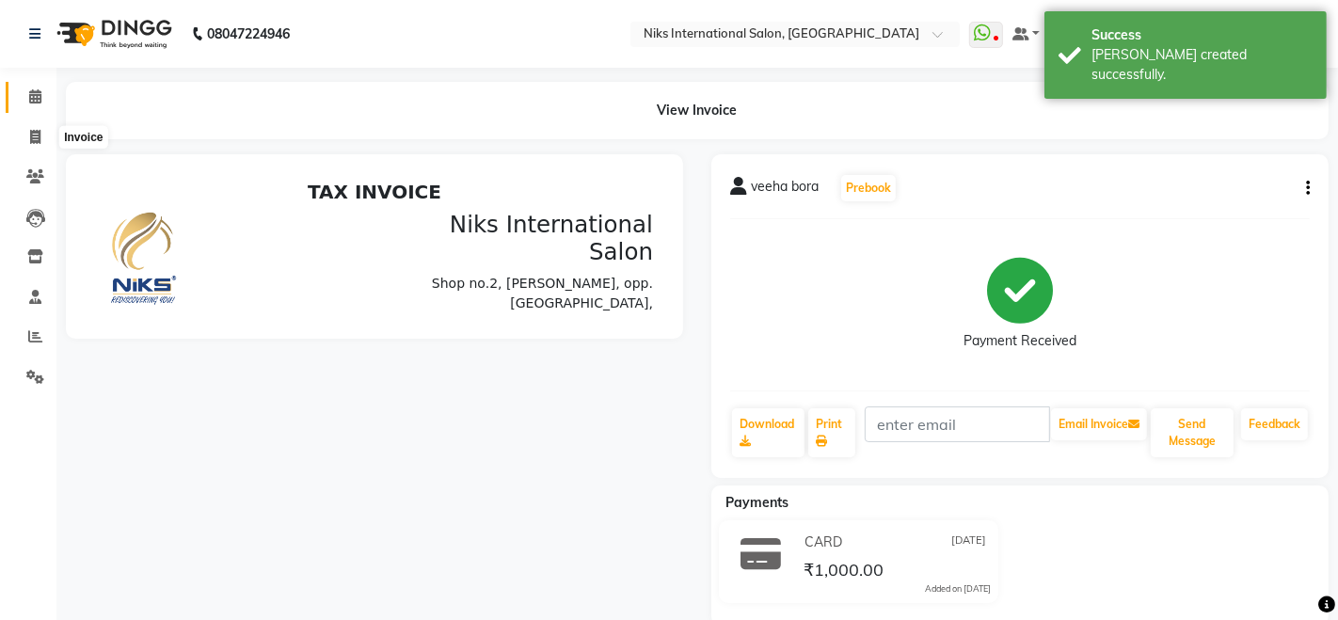
select select "6"
select select "service"
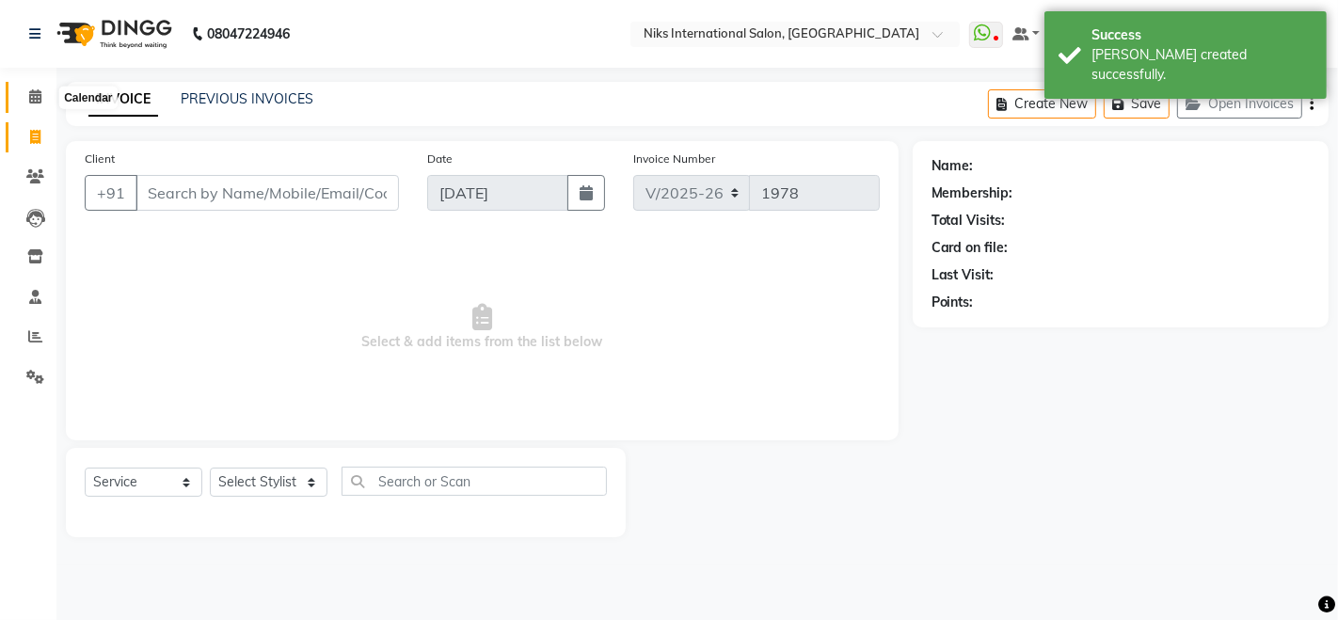
click at [35, 93] on icon at bounding box center [35, 96] width 12 height 14
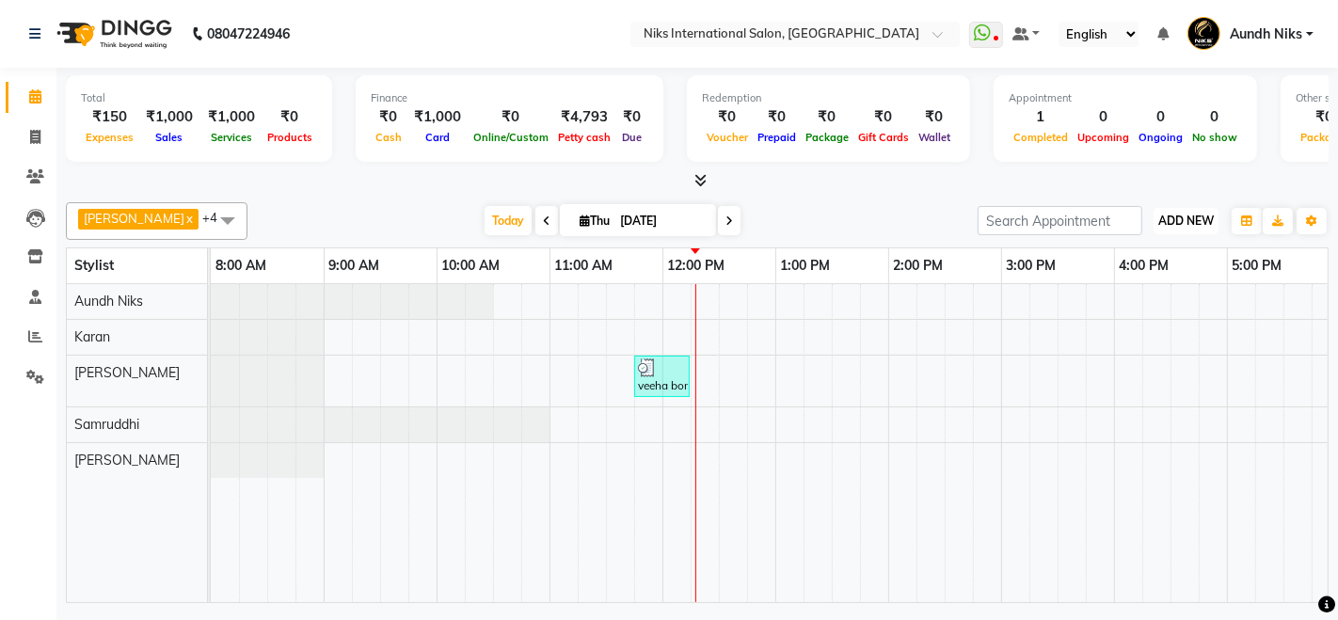
click at [1203, 223] on span "ADD NEW" at bounding box center [1186, 221] width 56 height 14
click at [1099, 310] on link "Add Expense" at bounding box center [1143, 305] width 149 height 24
select select "1"
select select "2290"
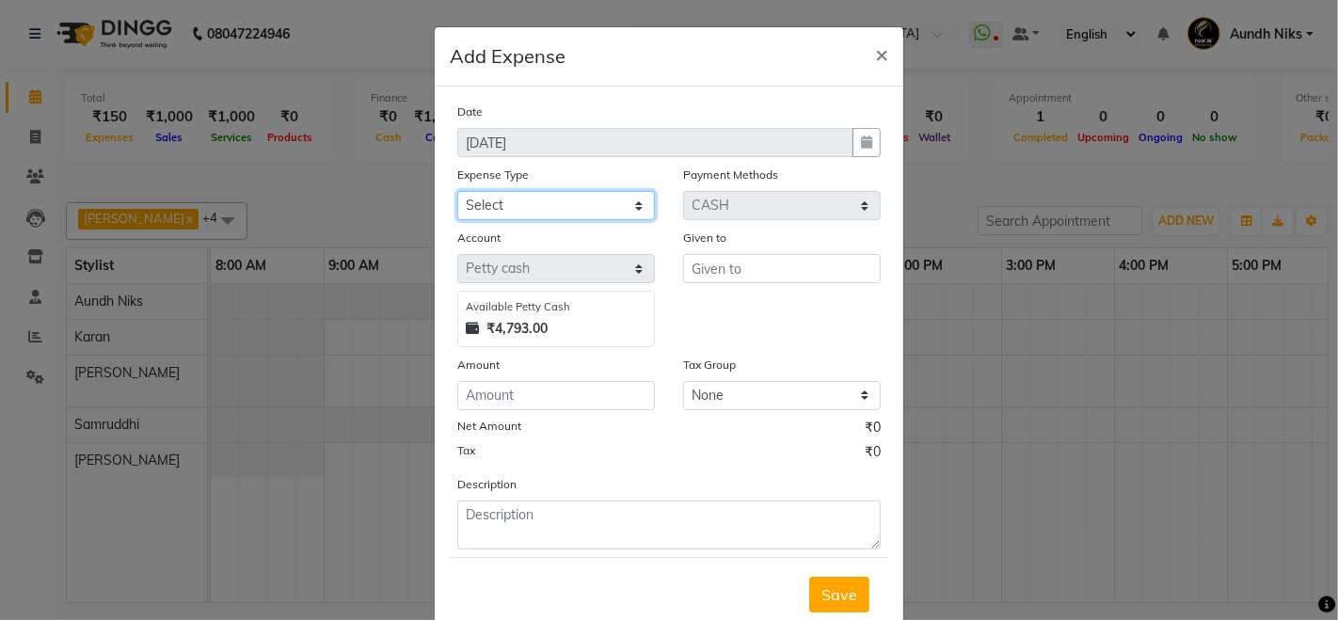
click at [529, 207] on select "Select Cash transfer to hub Client Snacks Donation Equipment Maintenance Miscel…" at bounding box center [556, 205] width 198 height 29
select select "964"
click at [457, 191] on select "Select Cash transfer to hub Client Snacks Donation Equipment Maintenance Miscel…" at bounding box center [556, 205] width 198 height 29
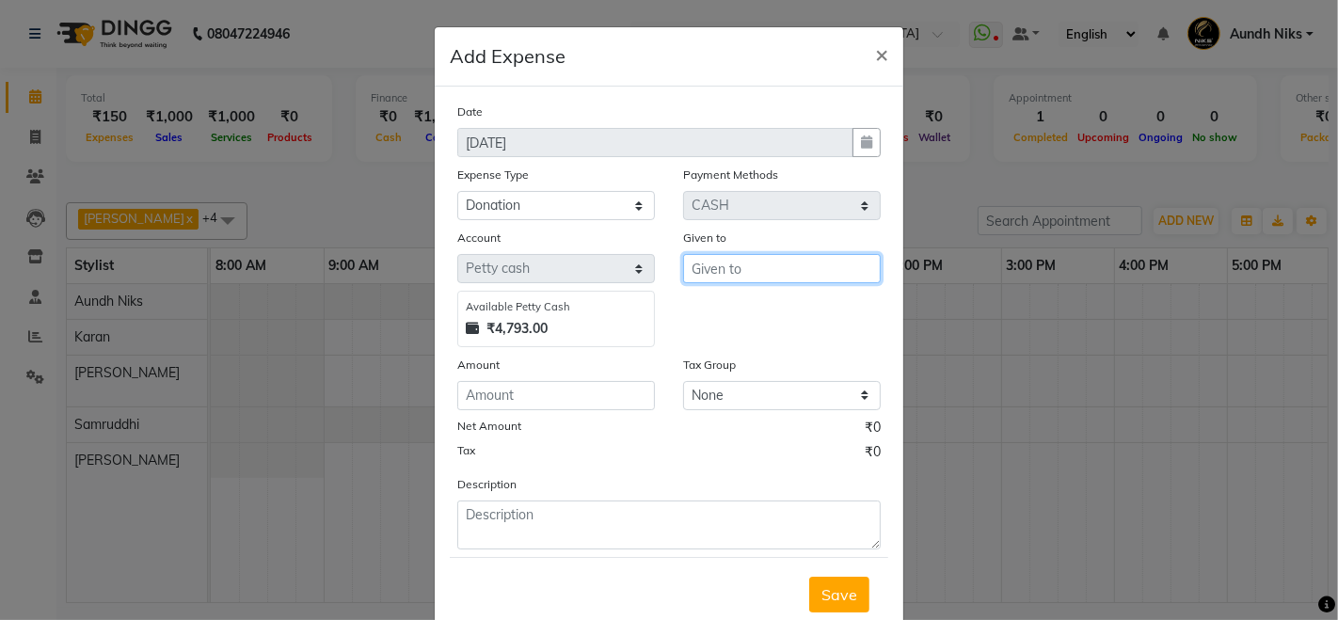
click at [744, 262] on input "text" at bounding box center [782, 268] width 198 height 29
type input ","
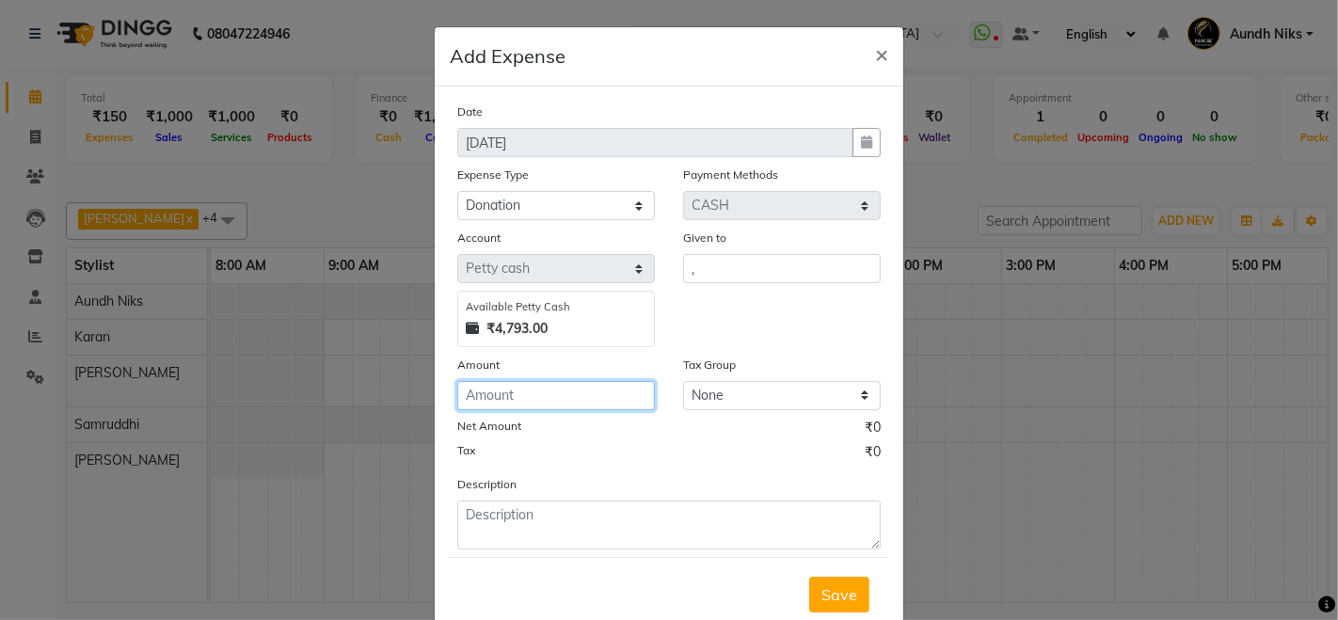
click at [527, 400] on input "number" at bounding box center [556, 395] width 198 height 29
type input "30"
click at [847, 589] on span "Save" at bounding box center [839, 594] width 36 height 19
